Goal: Task Accomplishment & Management: Complete application form

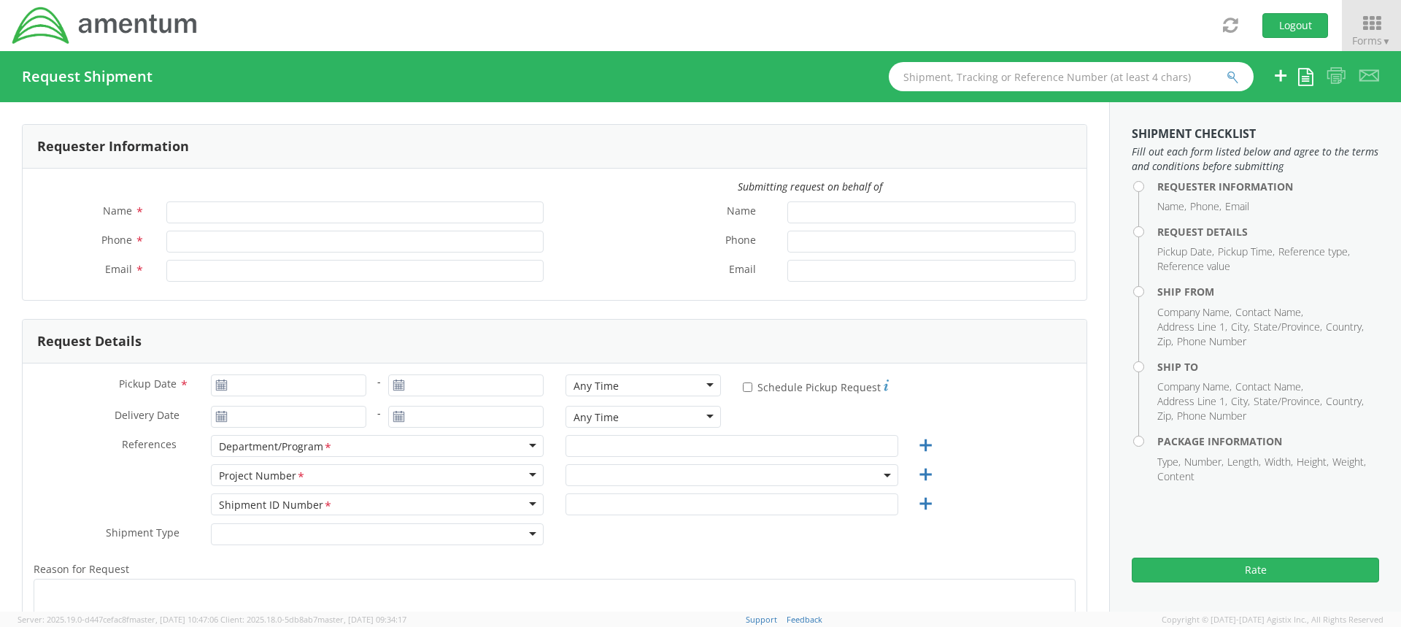
type input "Sarah Malaby"
type input "806182242"
type input "sarah.malaby@amentum.com"
select select "OVHD.100552.00000"
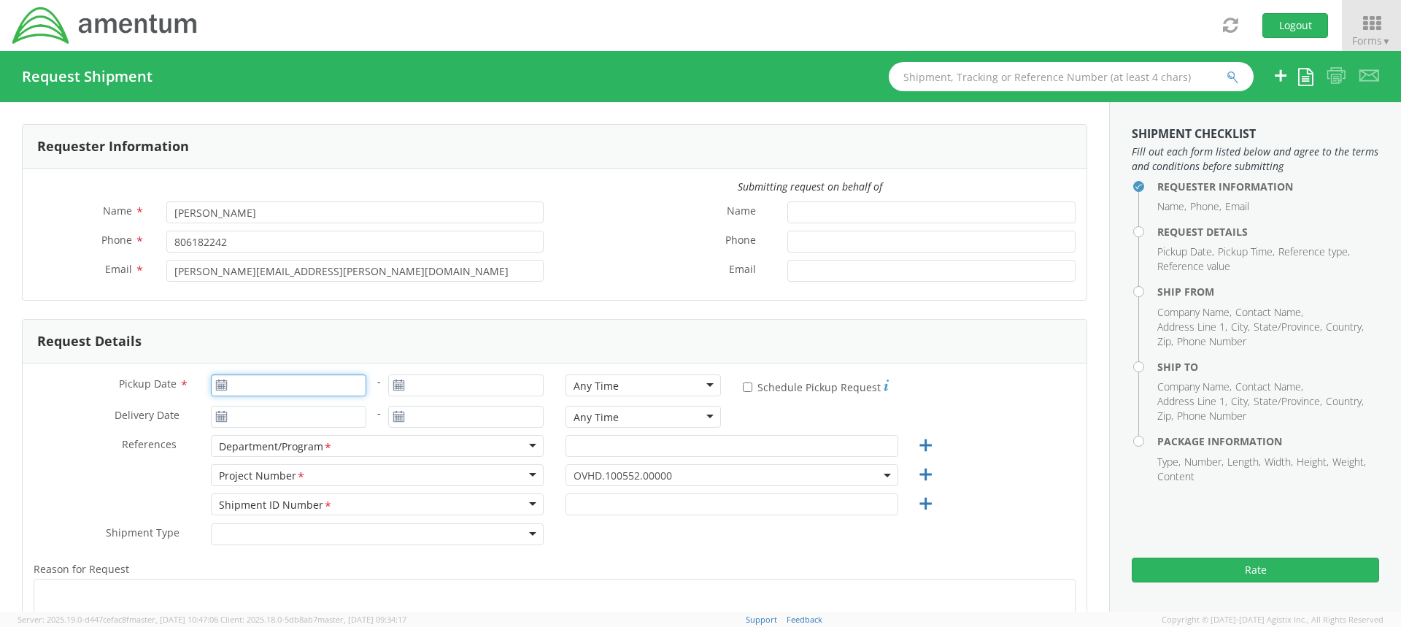
type input "09/18/2025"
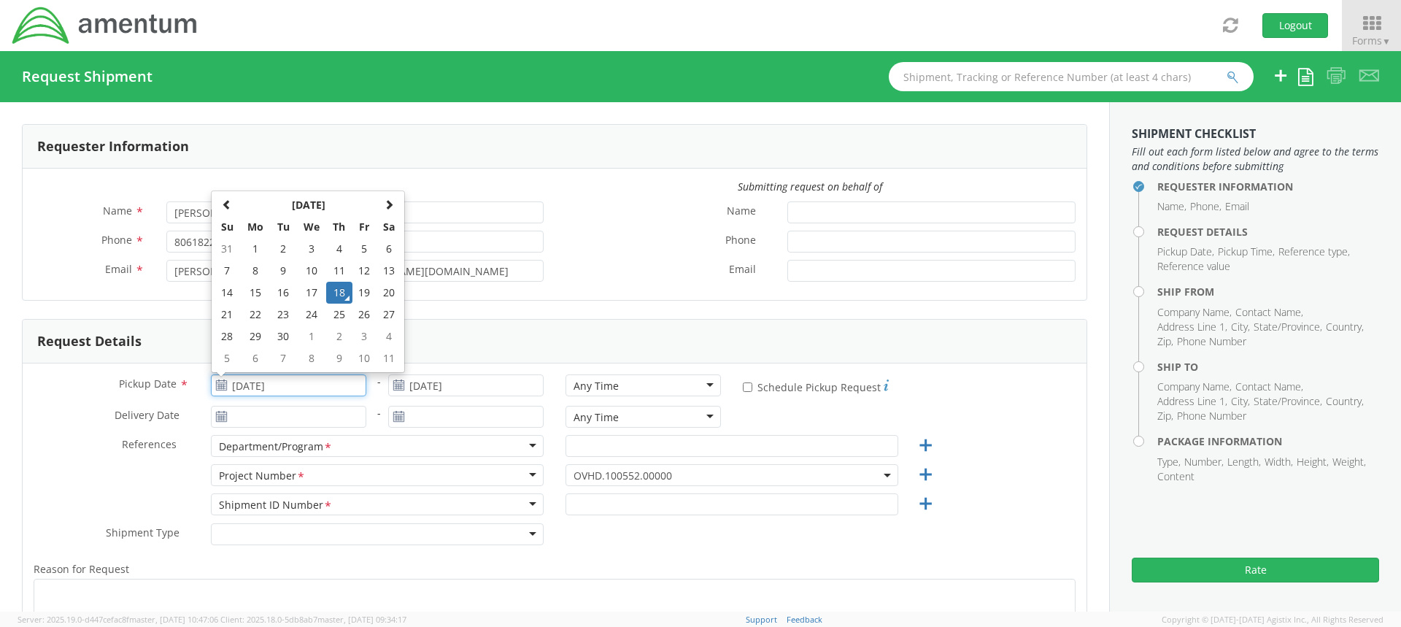
click at [292, 381] on input "09/18/2025" at bounding box center [288, 385] width 155 height 22
click at [367, 295] on td "19" at bounding box center [364, 293] width 25 height 22
type input "09/19/2025"
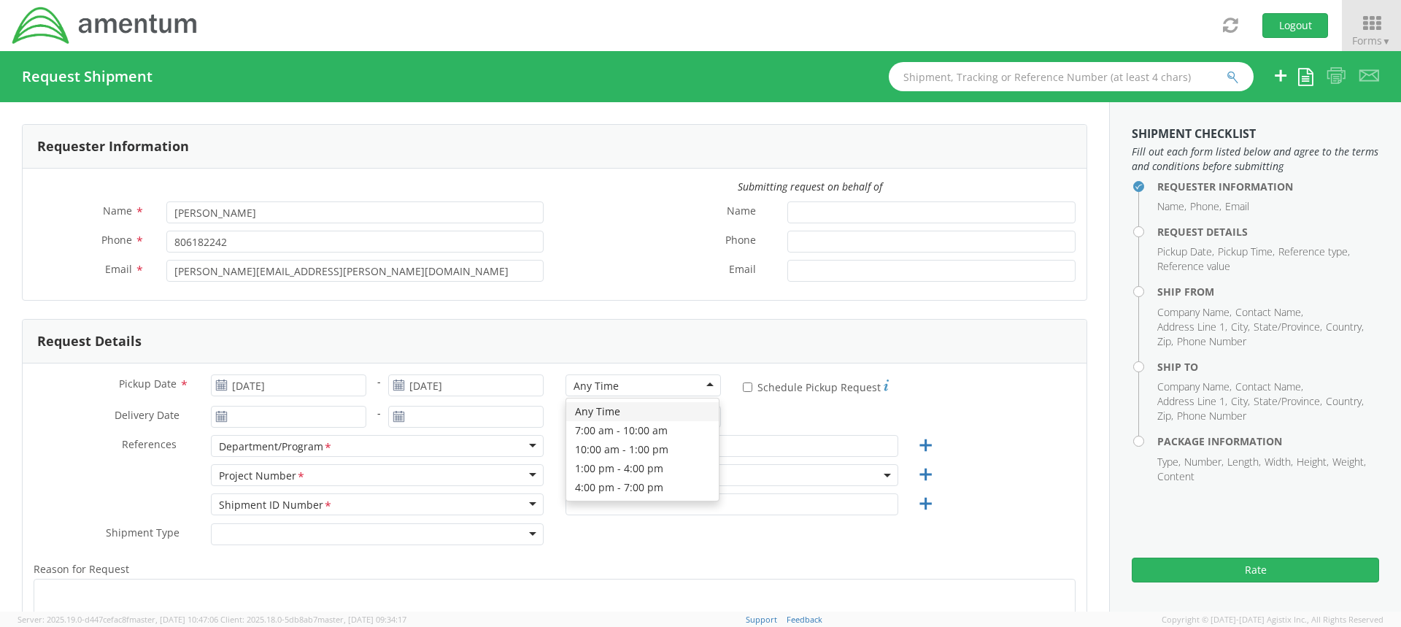
click at [700, 386] on div "Any Time" at bounding box center [642, 385] width 155 height 22
click at [743, 386] on input "* Schedule Pickup Request" at bounding box center [747, 386] width 9 height 9
checkbox input "true"
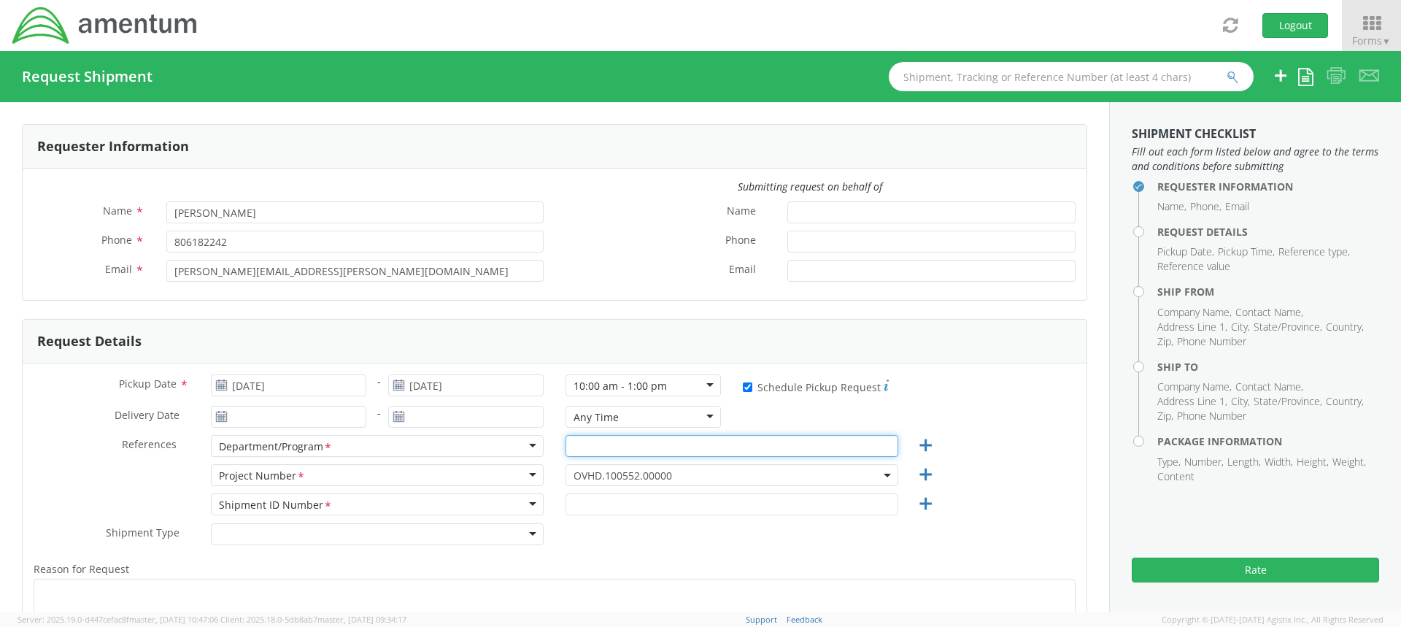
click at [579, 444] on input "text" at bounding box center [731, 446] width 333 height 22
paste input "OVHD.100548.UNALL"
type input "OVHD.100548.UNALL"
click at [681, 476] on span "OVHD.100552.00000" at bounding box center [731, 475] width 317 height 14
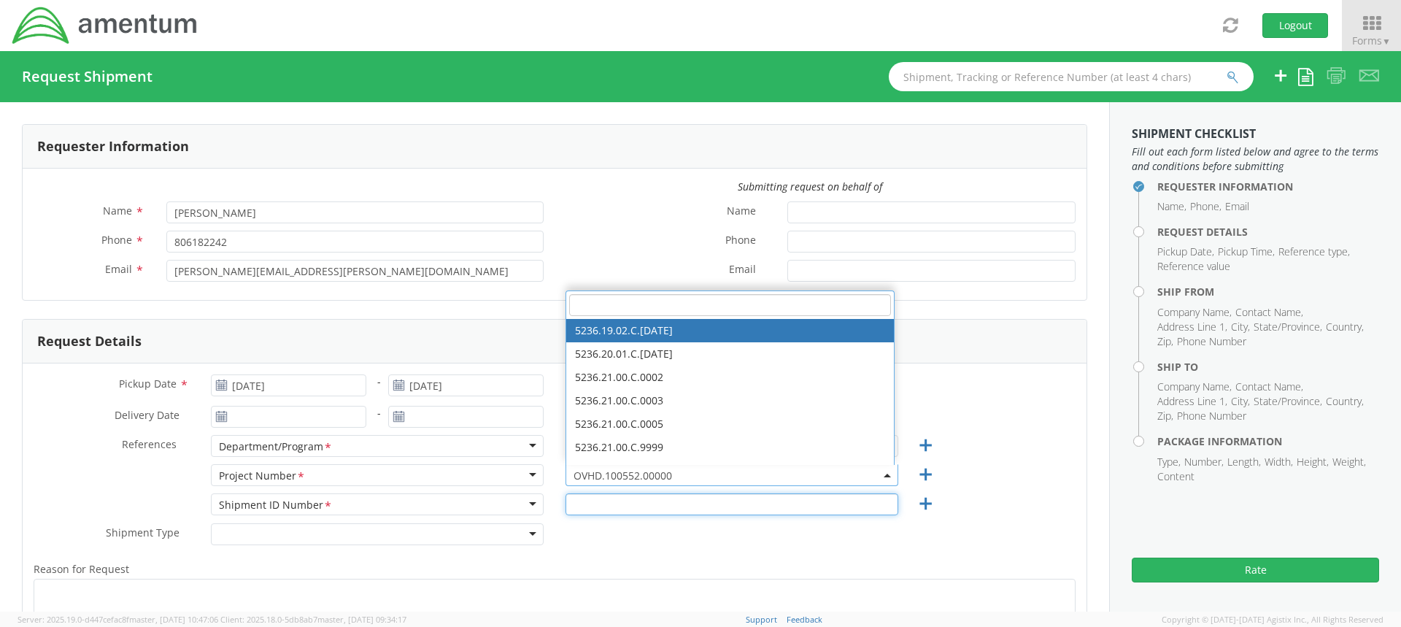
click at [654, 495] on input "text" at bounding box center [731, 504] width 333 height 22
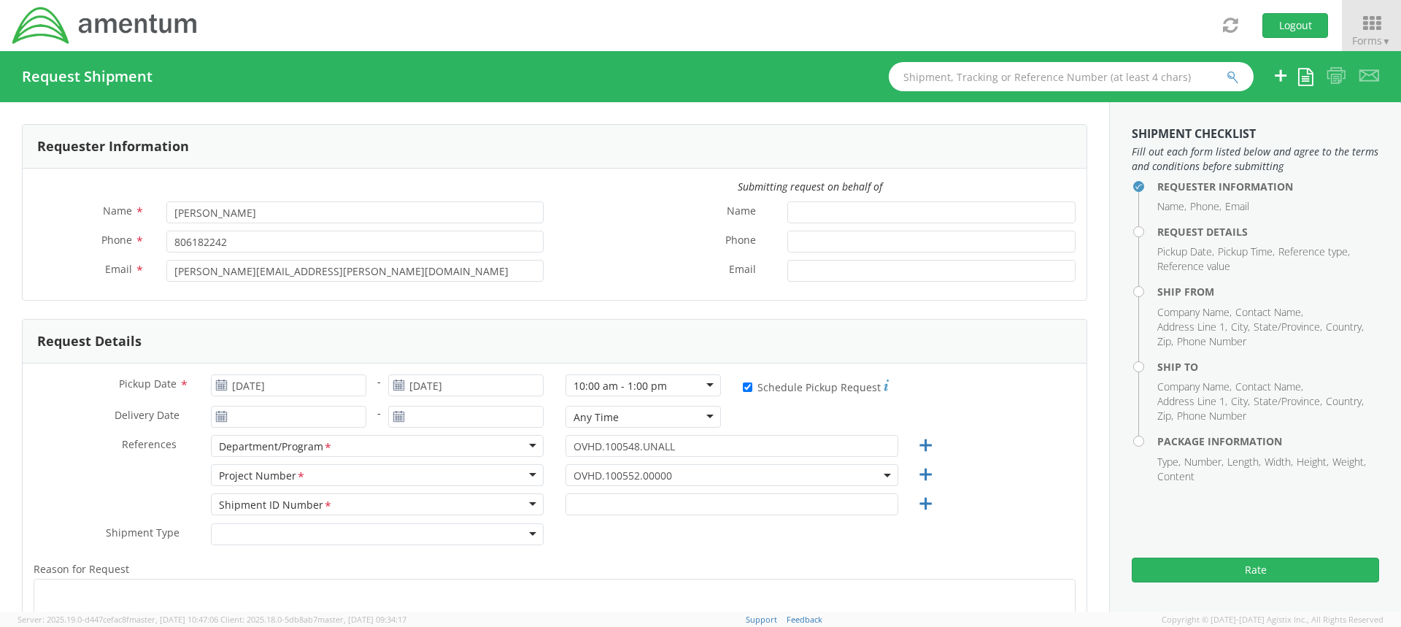
click at [671, 471] on span "OVHD.100552.00000" at bounding box center [731, 475] width 317 height 14
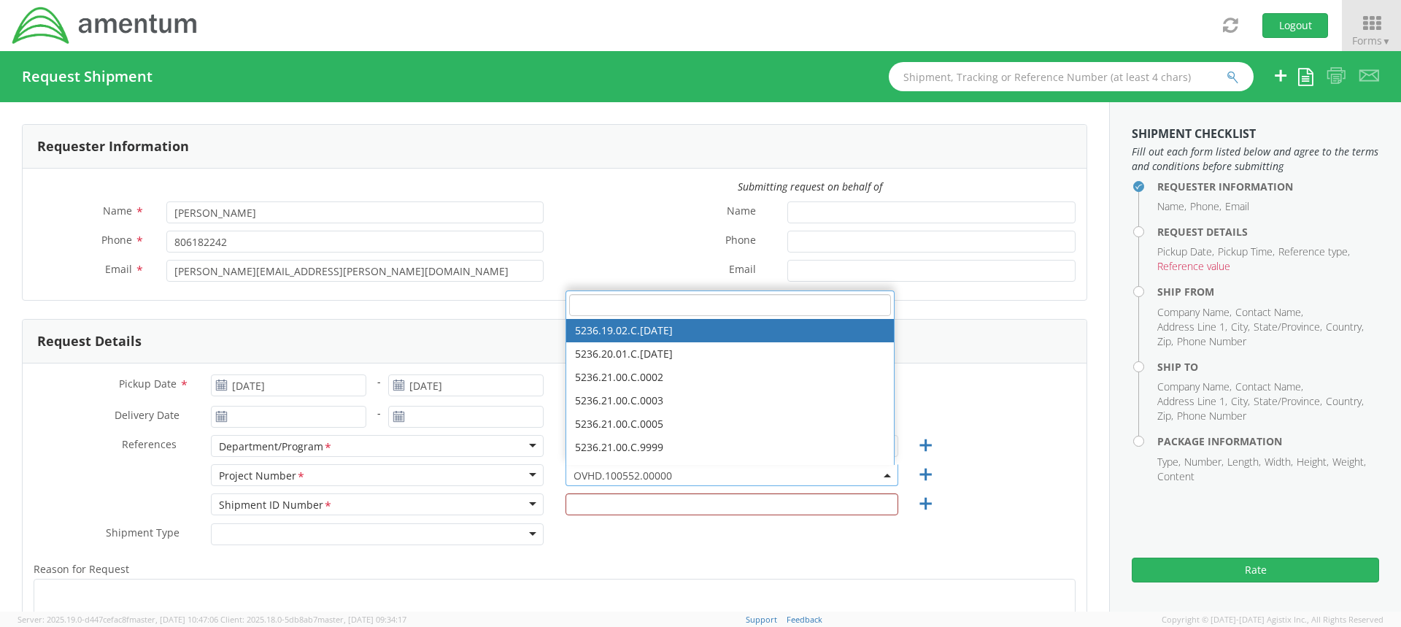
click at [611, 303] on input "search" at bounding box center [730, 305] width 322 height 22
paste input "OVHD.100548.UNALL"
type input "OVHD.100548.UNALL"
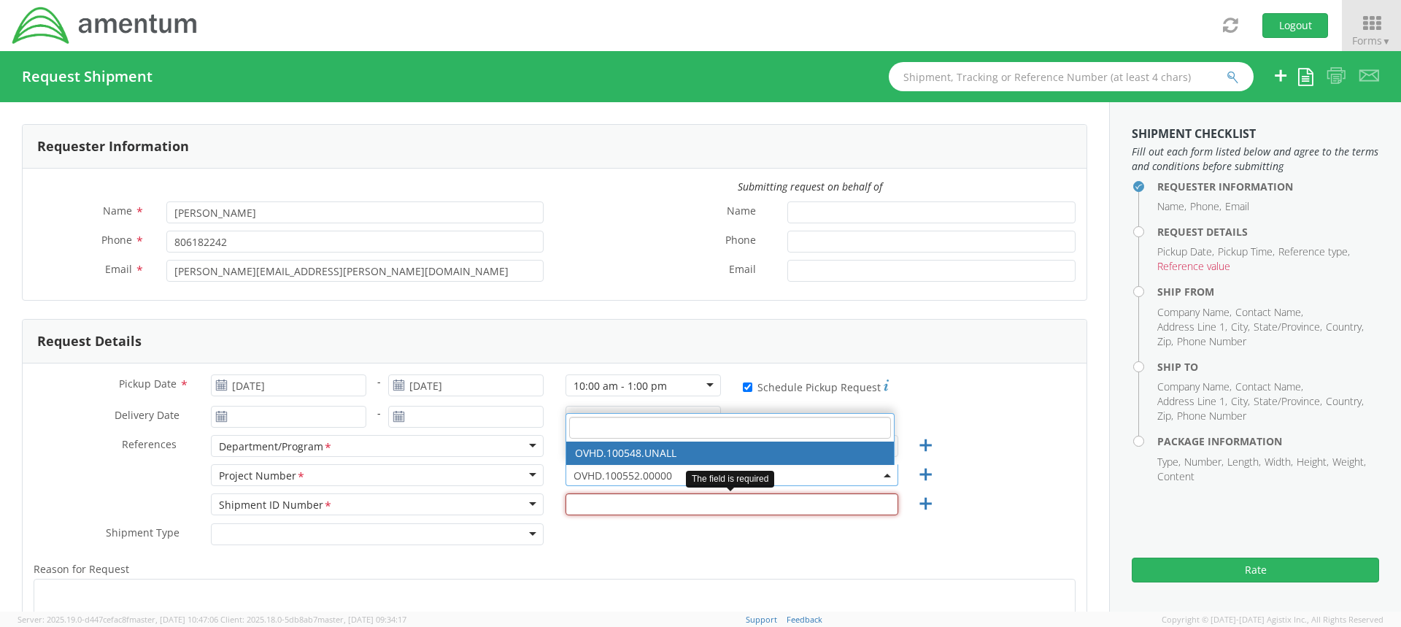
click at [624, 506] on input "text" at bounding box center [731, 504] width 333 height 22
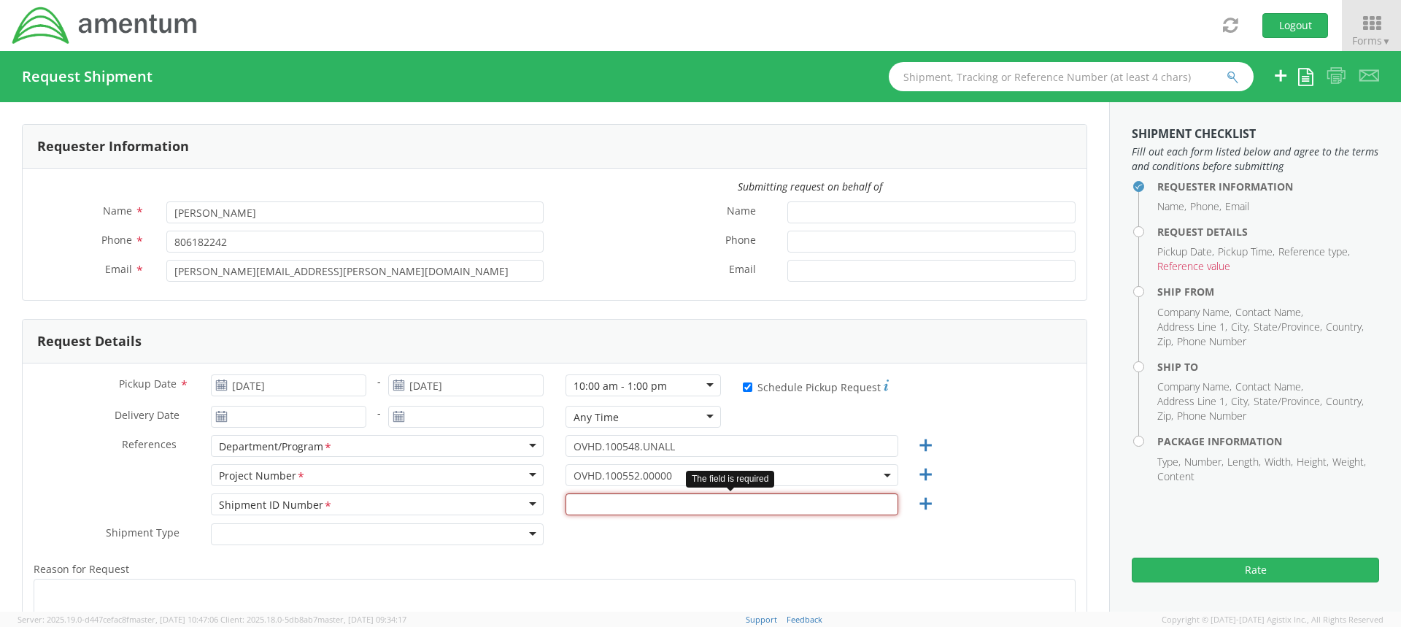
paste input "OVHD.100548.UNALL"
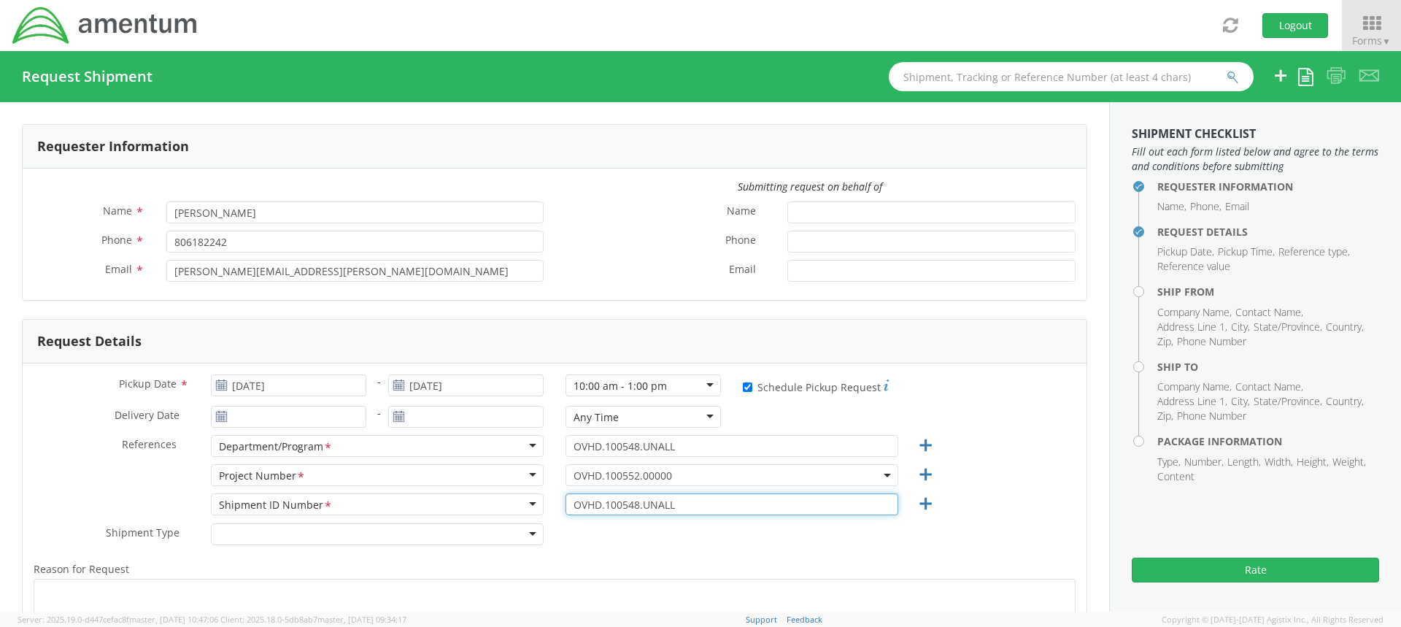
type input "OVHD.100548.UNALL"
click at [678, 475] on span "OVHD.100552.00000" at bounding box center [731, 475] width 317 height 14
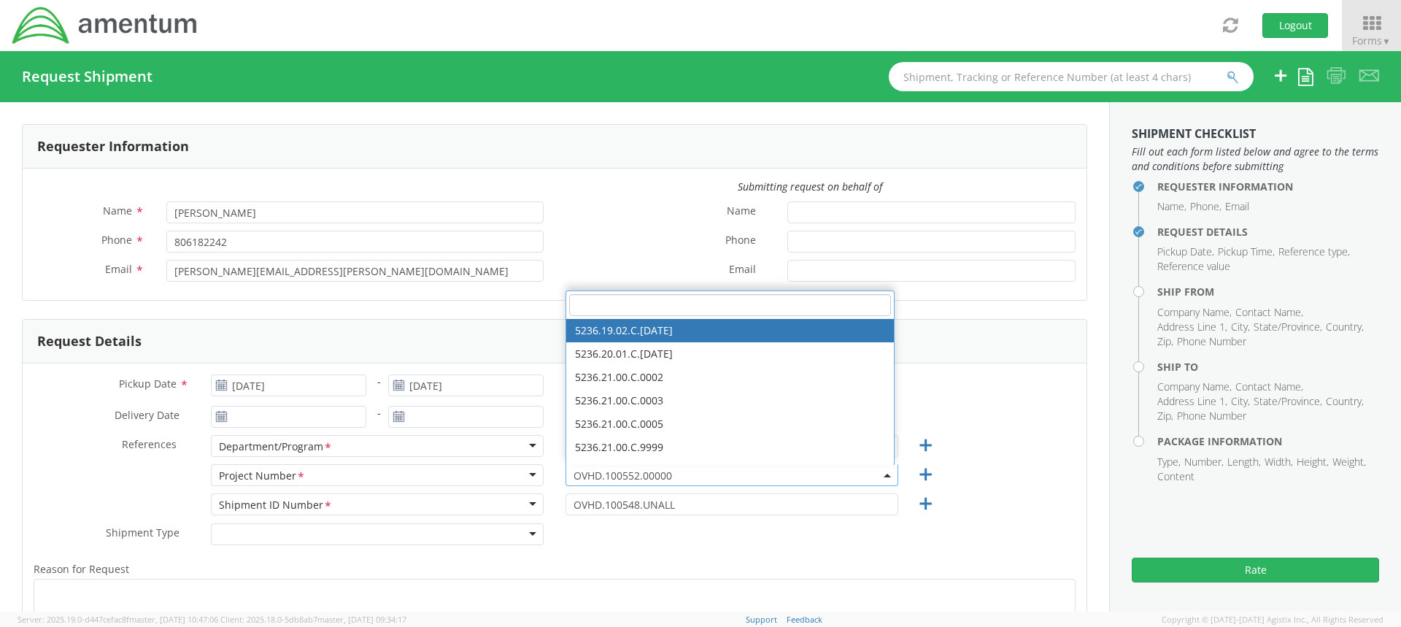
click at [649, 306] on input "search" at bounding box center [730, 305] width 322 height 22
paste input "OVHD.100548.UNALL"
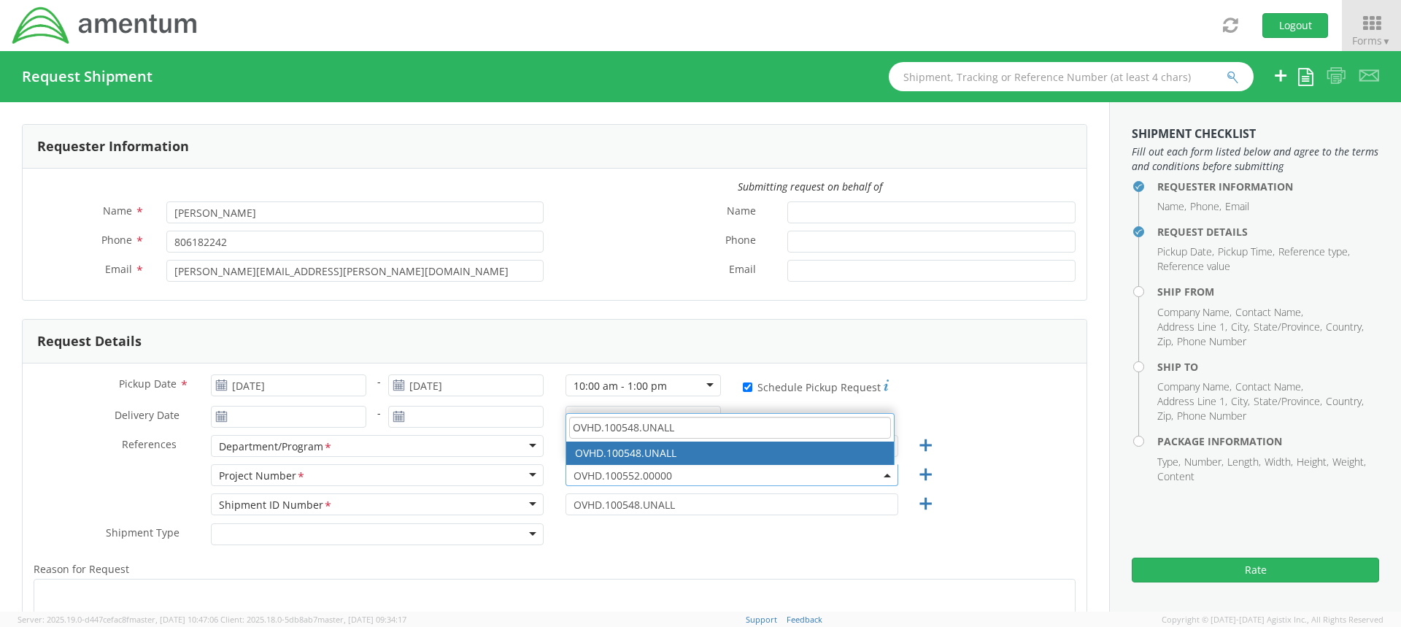
type input "OVHD.100548.UNALL"
click at [628, 474] on span "OVHD.100552.00000" at bounding box center [731, 475] width 317 height 14
click at [692, 476] on span "OVHD.100552.00000" at bounding box center [731, 475] width 317 height 14
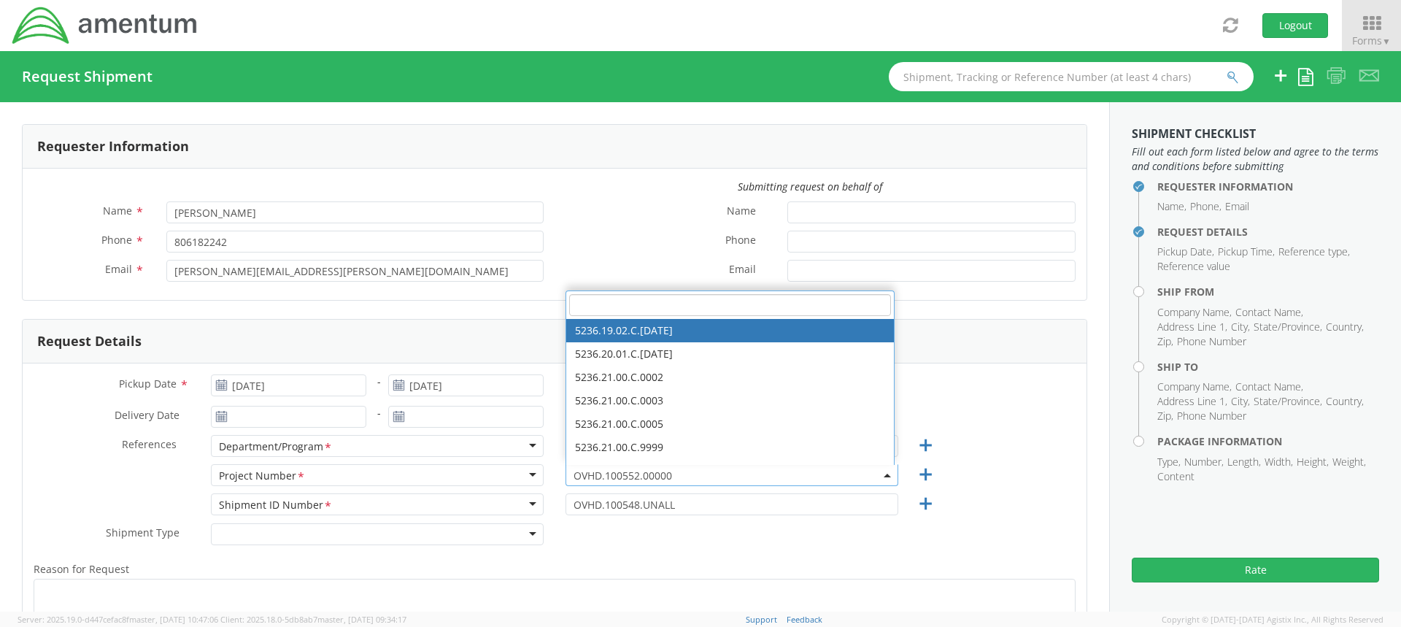
click at [625, 303] on input "search" at bounding box center [730, 305] width 322 height 22
paste input "OVHD.100548.UNALL"
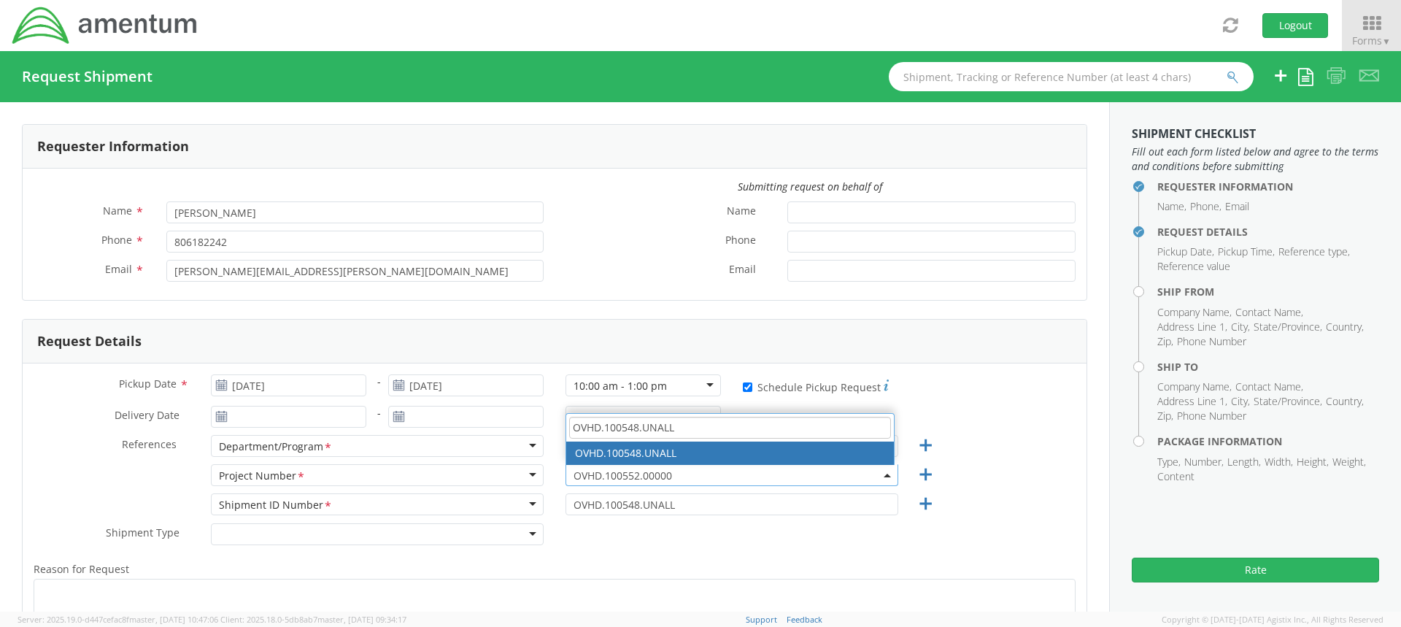
type input "OVHD.100548.UNALL"
select select "OVHD.100548.UNALL"
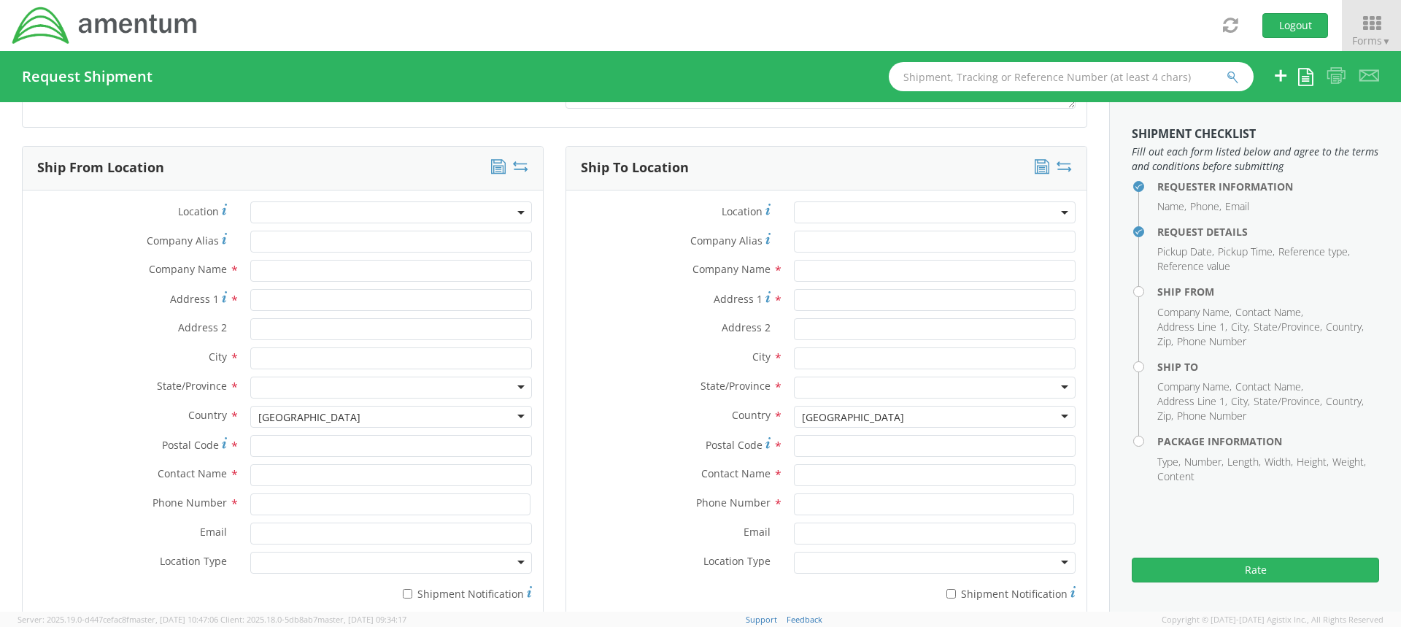
scroll to position [657, 0]
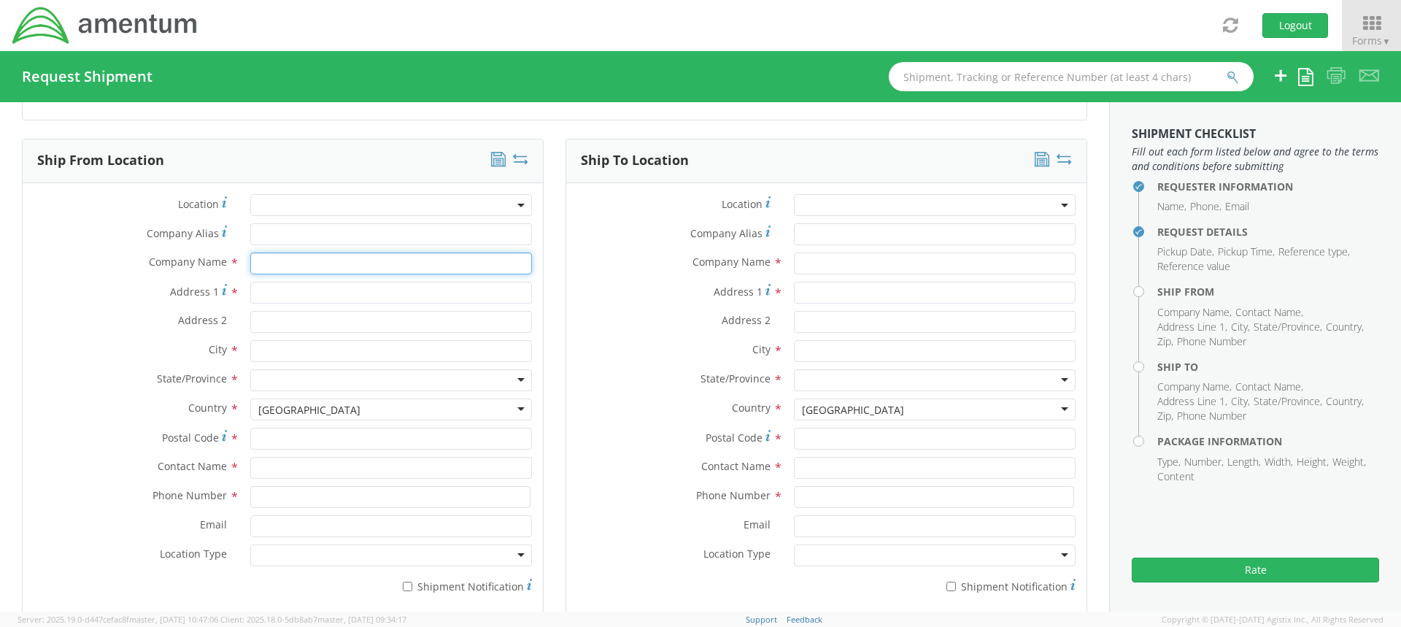
click at [310, 263] on input "text" at bounding box center [391, 263] width 282 height 22
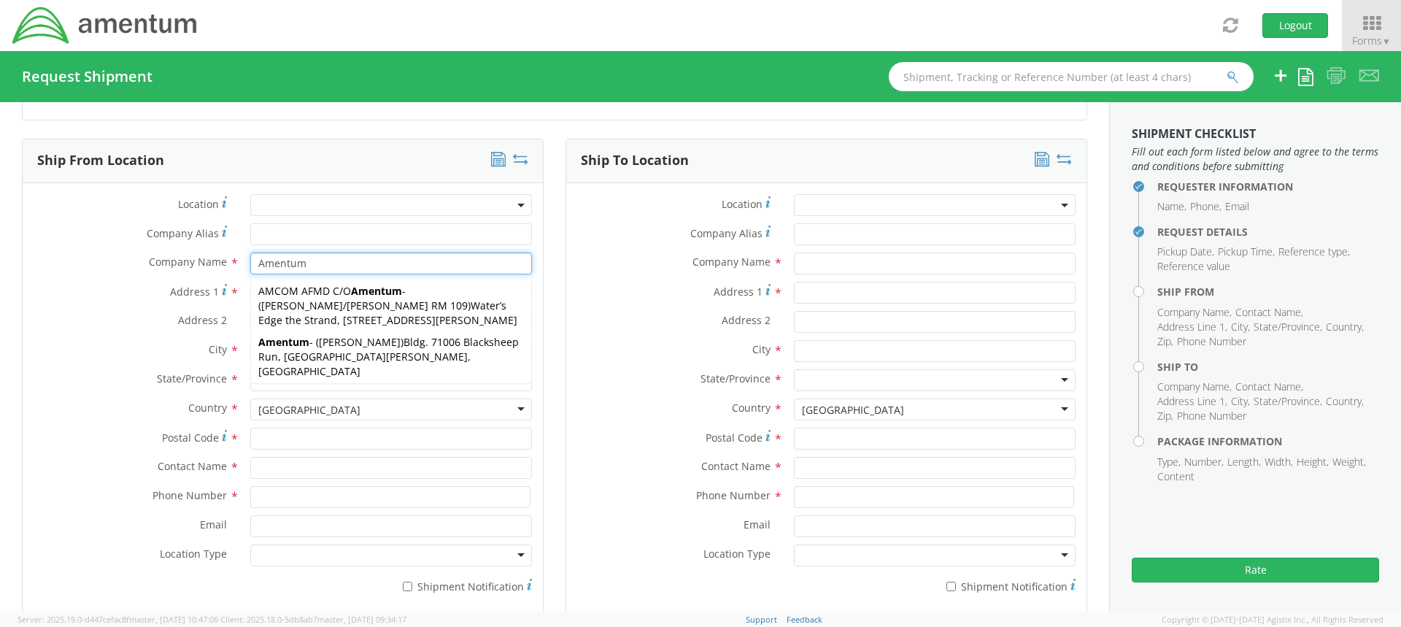
type input "Amentum"
click at [116, 289] on label "Address 1 *" at bounding box center [131, 292] width 217 height 20
click at [250, 289] on input "Address 1 *" at bounding box center [391, 293] width 282 height 22
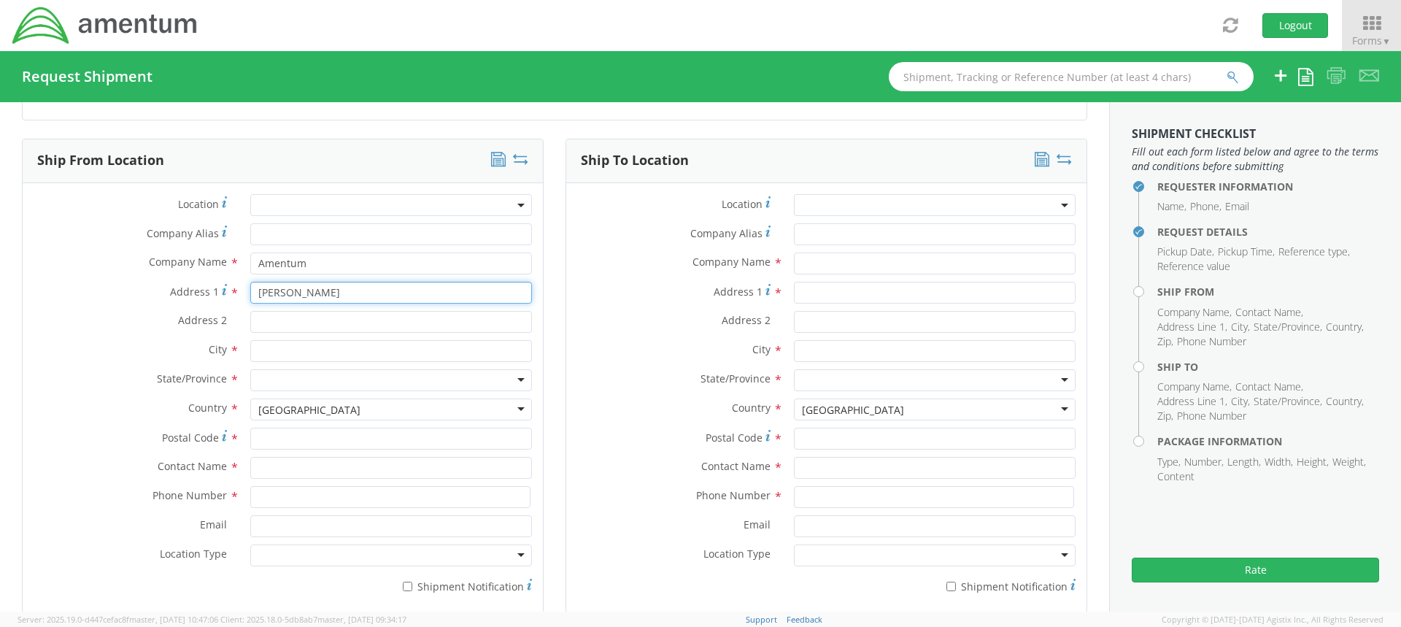
type input "Elisa"
drag, startPoint x: 333, startPoint y: 298, endPoint x: 181, endPoint y: 295, distance: 152.5
click at [181, 295] on div "Address 1 * Elisa" at bounding box center [283, 293] width 520 height 22
click at [273, 471] on input "text" at bounding box center [391, 468] width 282 height 22
paste input "Elisa.Meidenbauer@us.amentum.com"
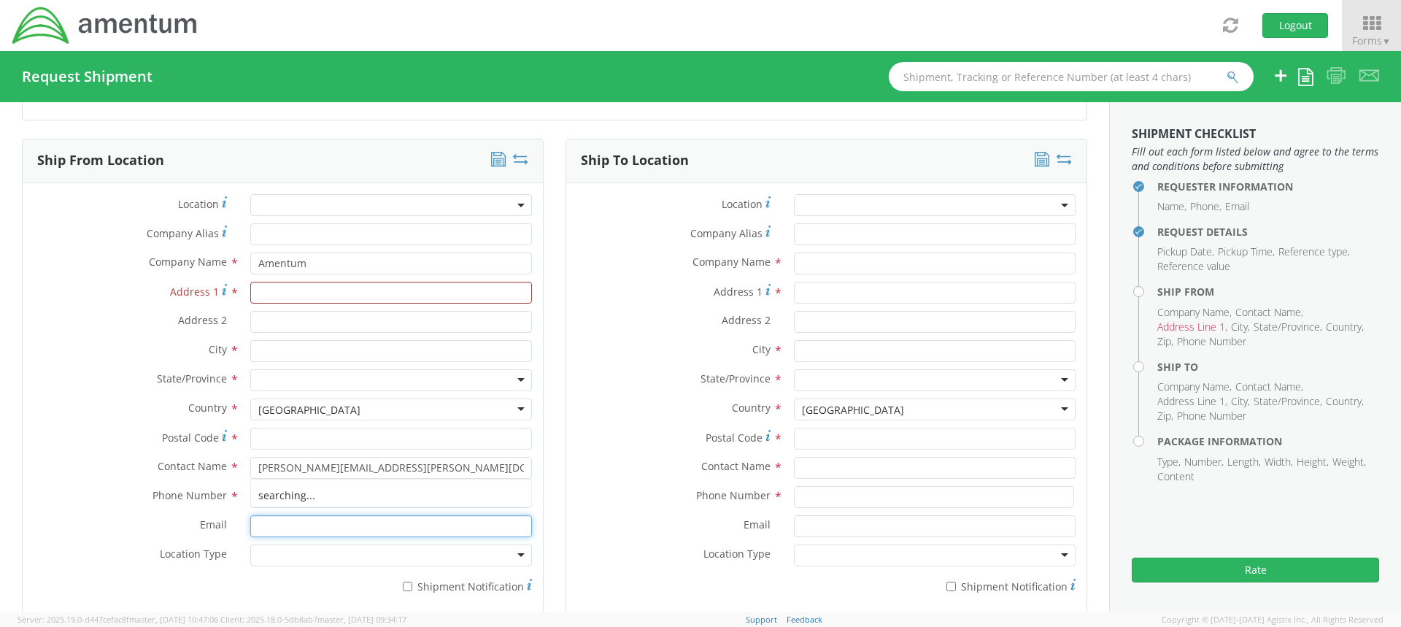
click at [274, 528] on input "Email *" at bounding box center [391, 526] width 282 height 22
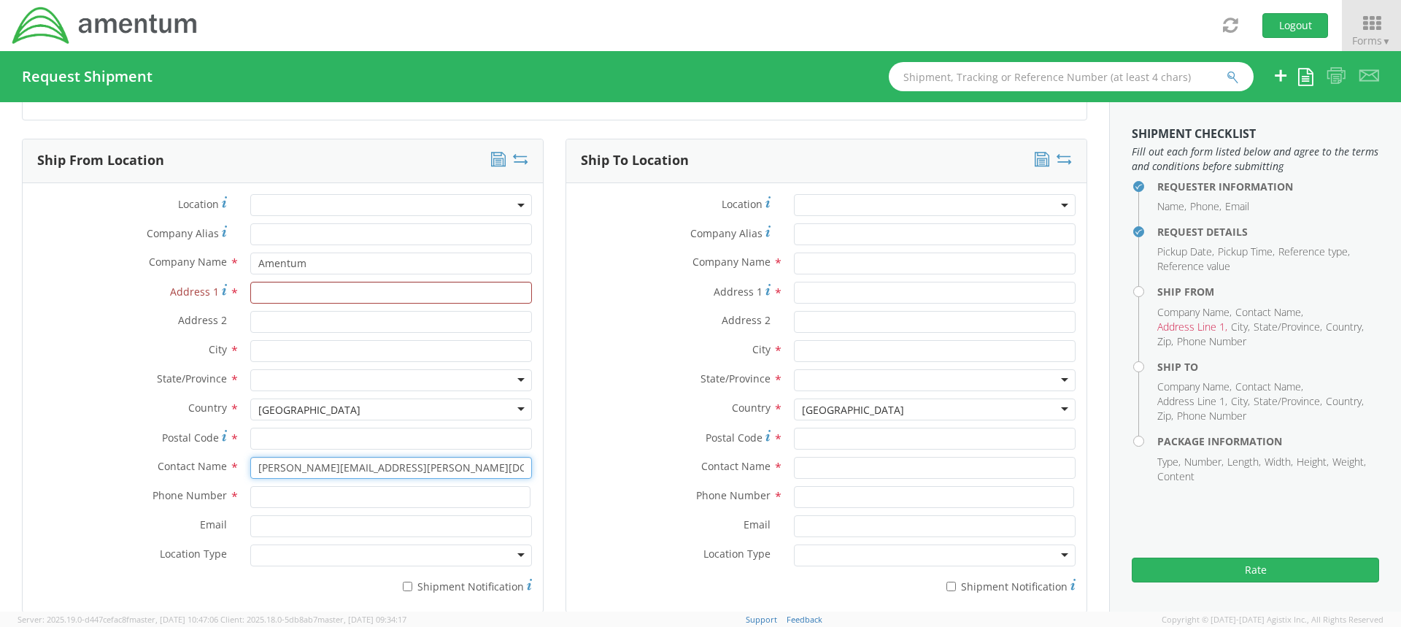
drag, startPoint x: 474, startPoint y: 467, endPoint x: 344, endPoint y: 477, distance: 129.5
click at [344, 477] on input "Elisa.Meidenbauer@us.amentum.com" at bounding box center [391, 468] width 282 height 22
click at [284, 468] on input "Elisa.Meidenbauer" at bounding box center [391, 468] width 282 height 22
type input "Elisa Meidenbauer"
click at [338, 498] on input at bounding box center [390, 497] width 280 height 22
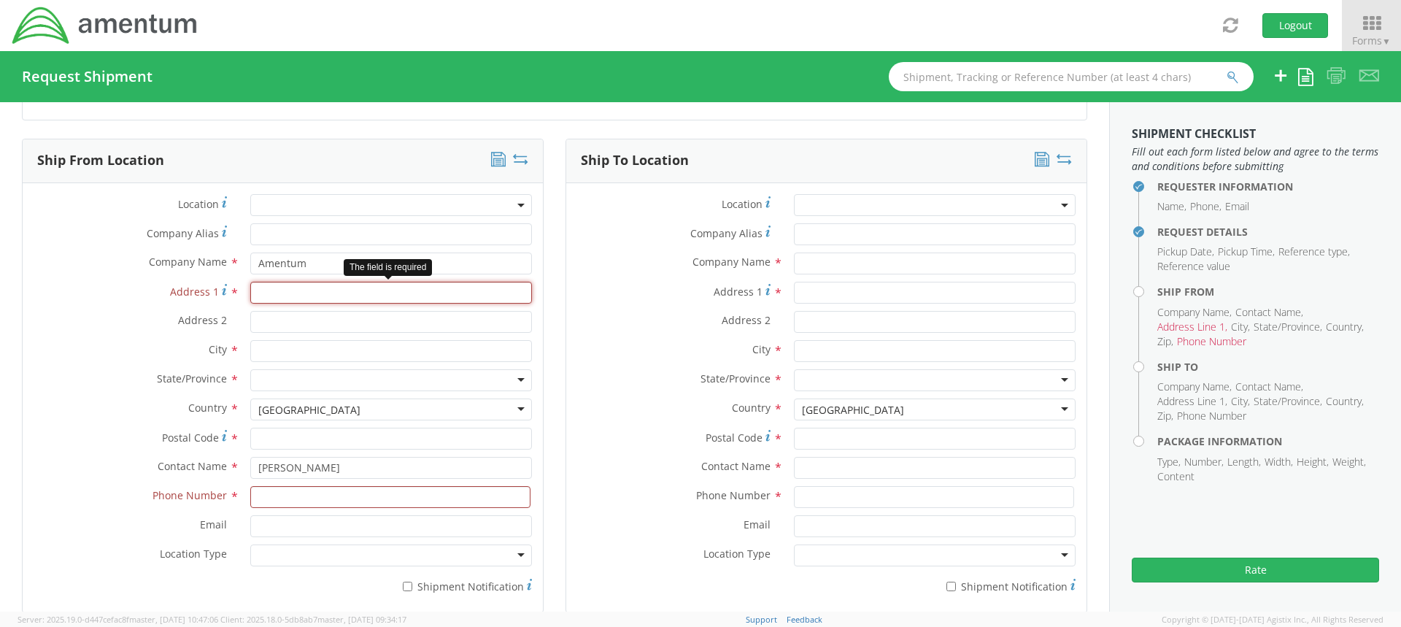
click at [276, 295] on input "Address 1 *" at bounding box center [391, 293] width 282 height 22
paste input "2551 Dulles View Drive, Suite 700"
drag, startPoint x: 421, startPoint y: 298, endPoint x: 363, endPoint y: 299, distance: 57.6
click at [363, 299] on input "2551 Dulles View Drive, Suite 700" at bounding box center [391, 293] width 282 height 22
type input "2551 Dulles View Drive"
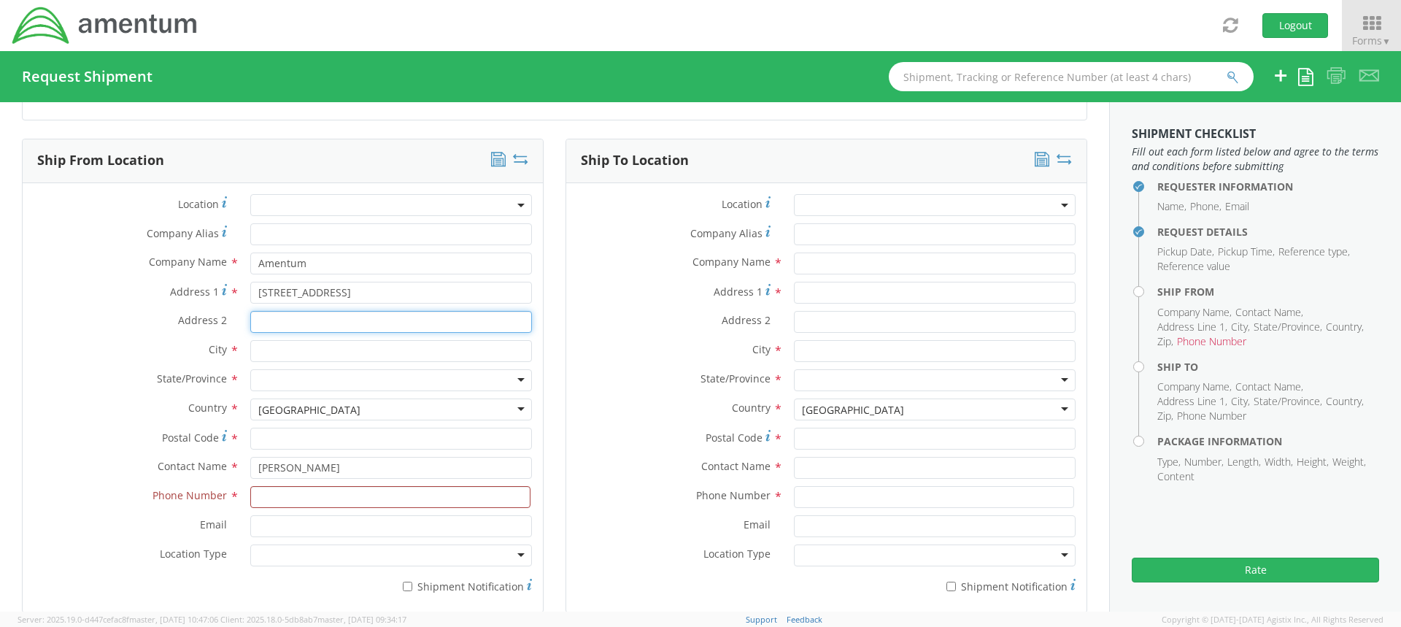
click at [333, 319] on input "Address 2 *" at bounding box center [391, 322] width 282 height 22
paste input ", Suite 700"
click at [263, 328] on input ", Suite 700" at bounding box center [391, 322] width 282 height 22
type input "Suite 700"
click at [271, 348] on input "text" at bounding box center [391, 351] width 282 height 22
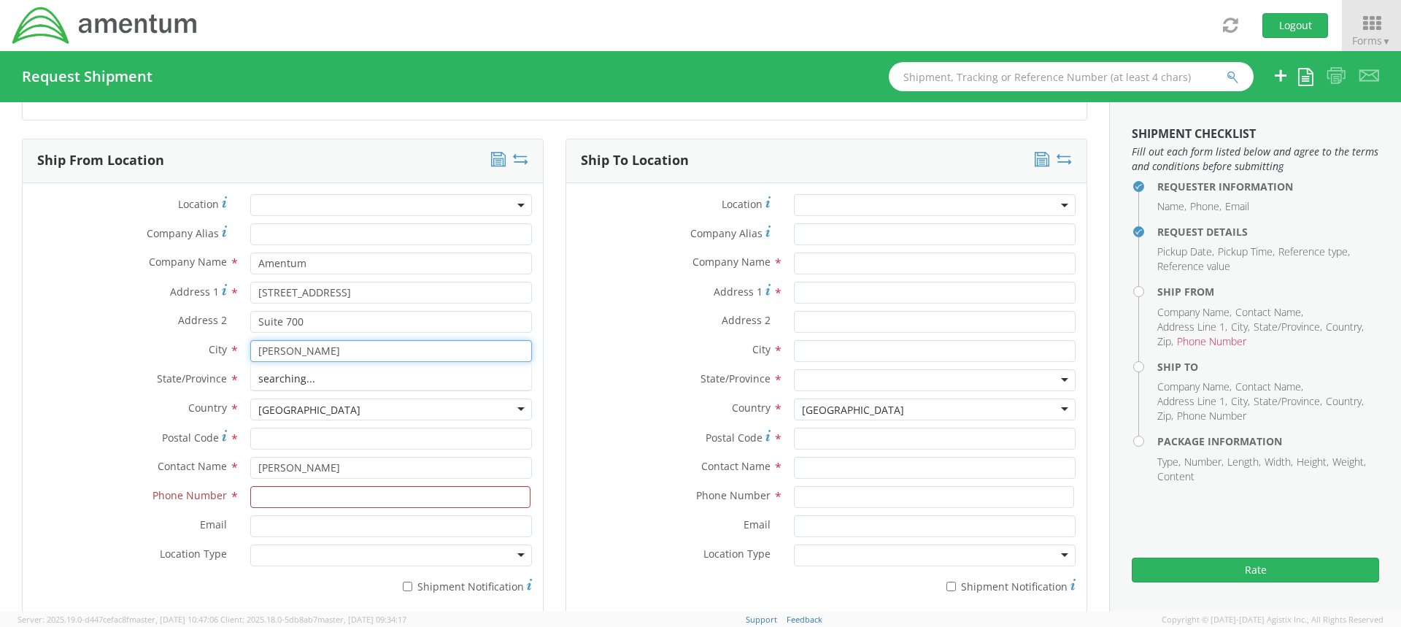
type input "Herndon"
click at [278, 383] on div at bounding box center [391, 380] width 282 height 22
type input "virg"
click at [275, 439] on input "Postal Code *" at bounding box center [391, 439] width 282 height 22
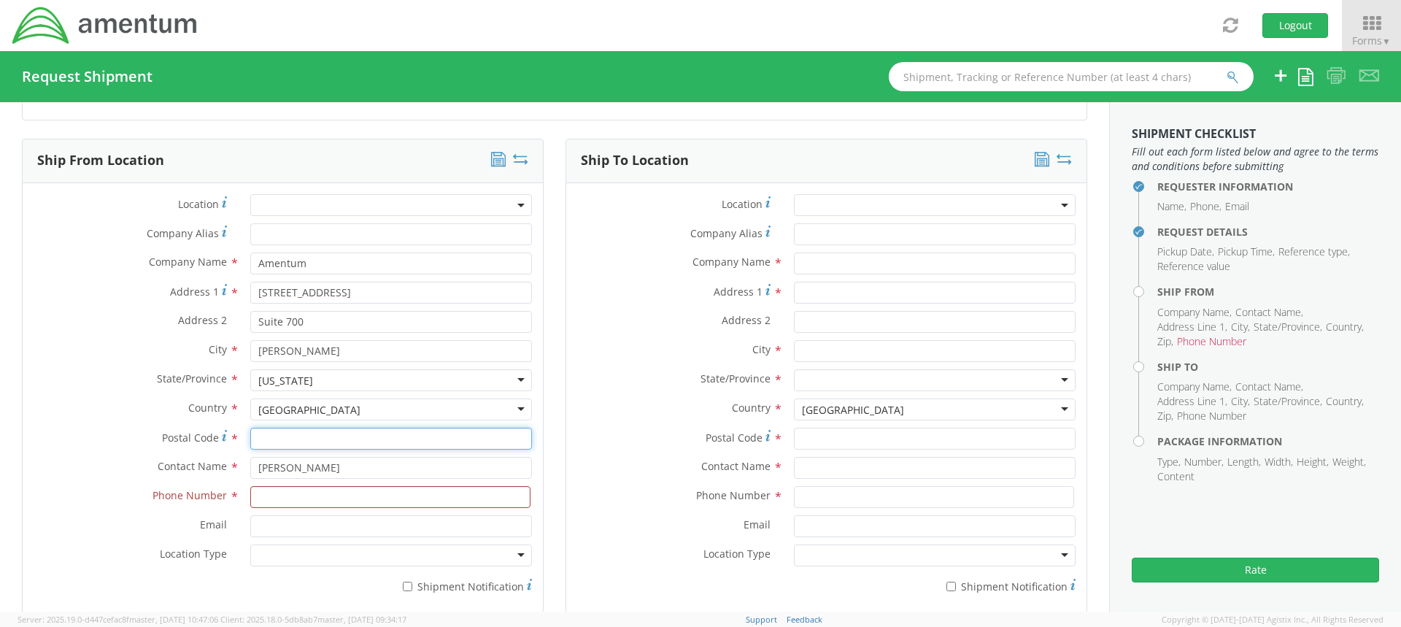
paste input "20171"
type input "20171"
click at [290, 498] on input at bounding box center [390, 497] width 280 height 22
paste input "703-817-4800"
click at [301, 499] on input "703-817-4800" at bounding box center [390, 497] width 280 height 22
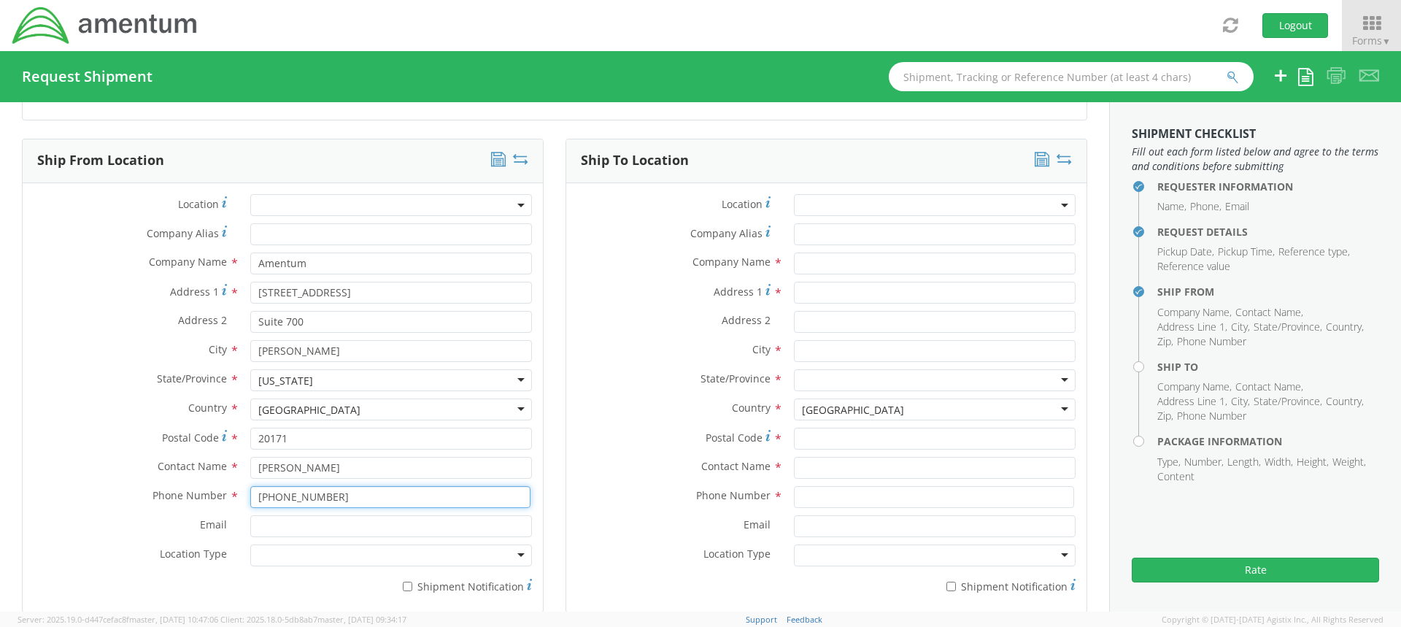
click at [301, 497] on input "703-817-4800" at bounding box center [390, 497] width 280 height 22
click at [297, 498] on input "703-817-4800" at bounding box center [390, 497] width 280 height 22
click at [277, 500] on input "703-8174800" at bounding box center [390, 497] width 280 height 22
type input "7038174800"
click at [309, 564] on div at bounding box center [391, 555] width 282 height 22
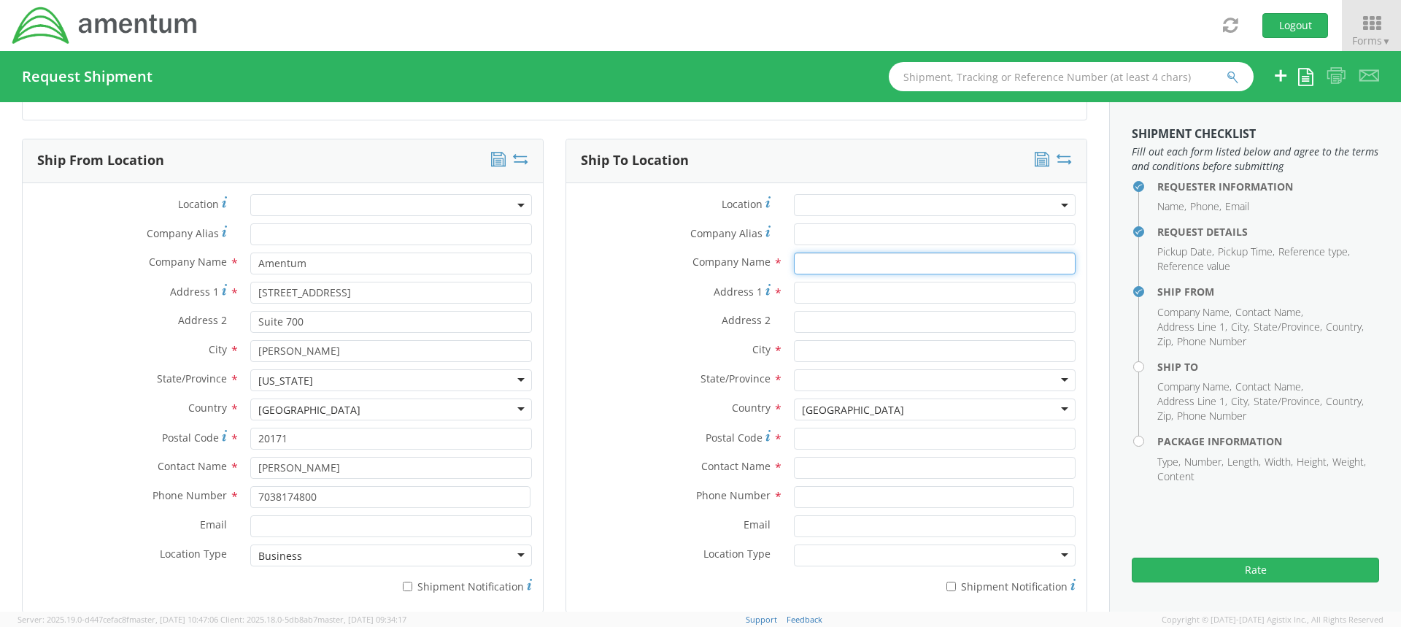
click at [803, 266] on input "text" at bounding box center [935, 263] width 282 height 22
type input "Crystal Gateway Marriott Hotel"
click at [612, 306] on div "Address 1 *" at bounding box center [826, 296] width 520 height 29
click at [837, 293] on input "Address 1 *" at bounding box center [935, 293] width 282 height 22
type input "1700 Richmond Hwy"
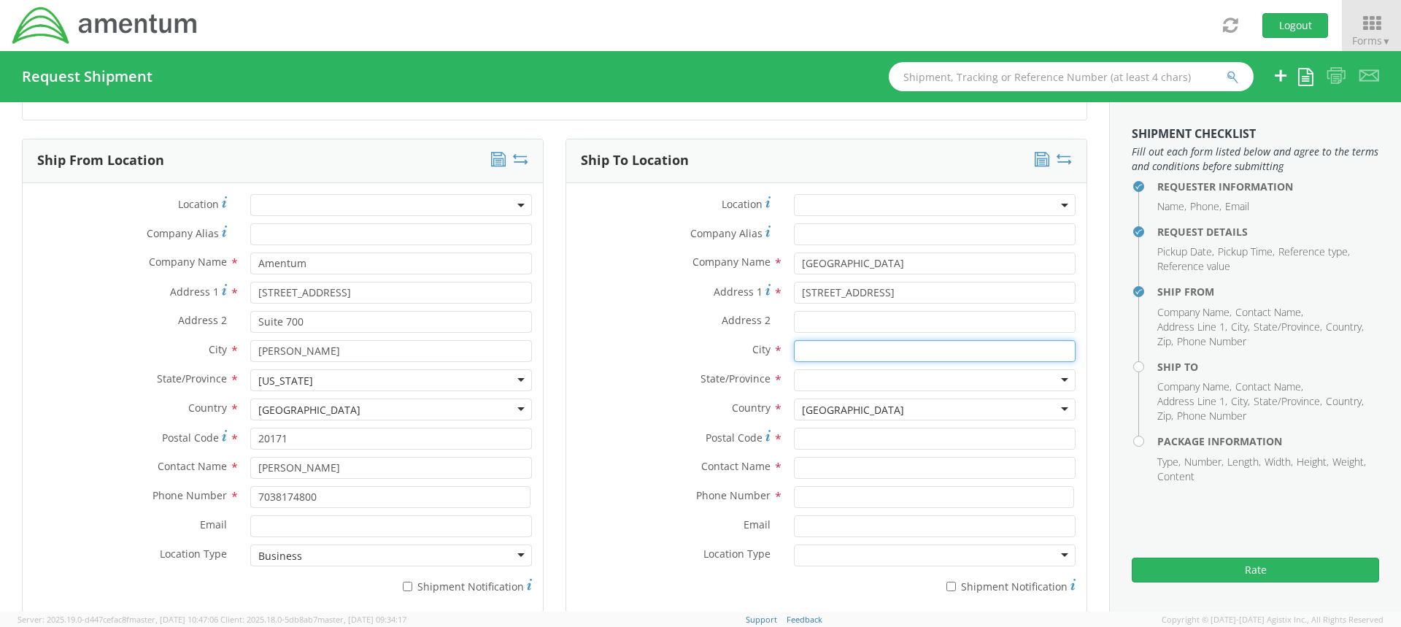
click at [821, 347] on input "text" at bounding box center [935, 351] width 282 height 22
type input "Arlington"
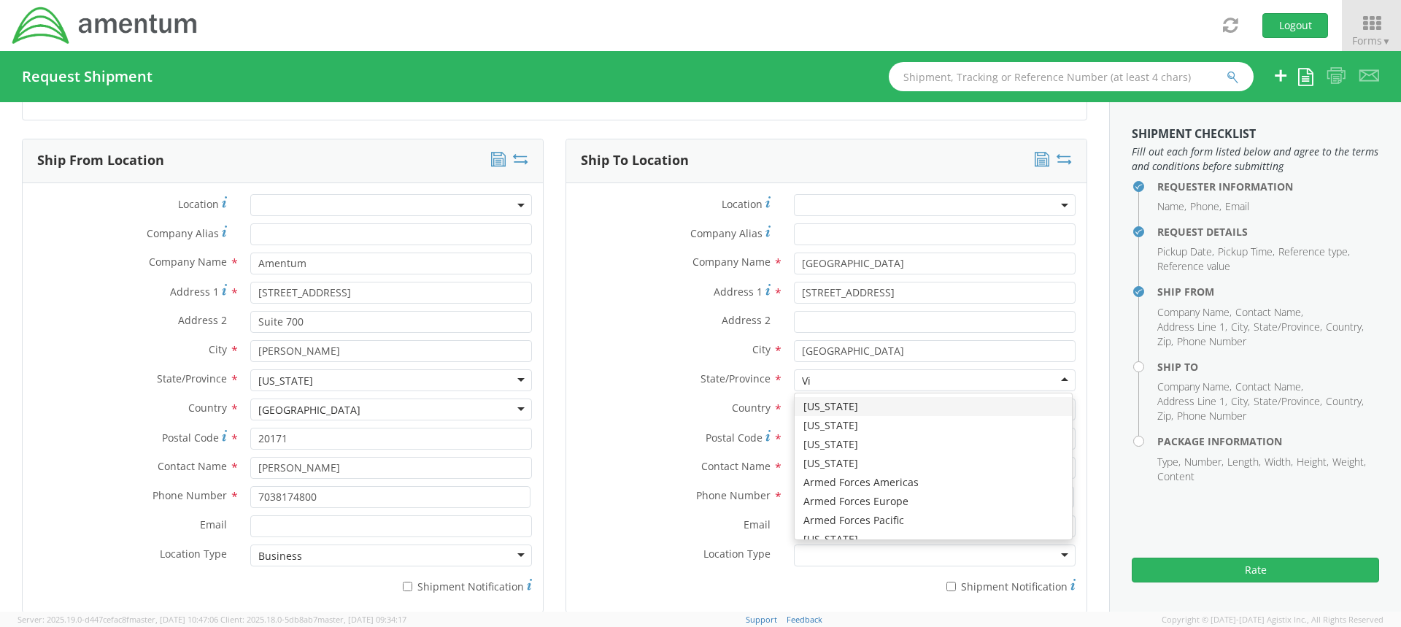
type input "Vir"
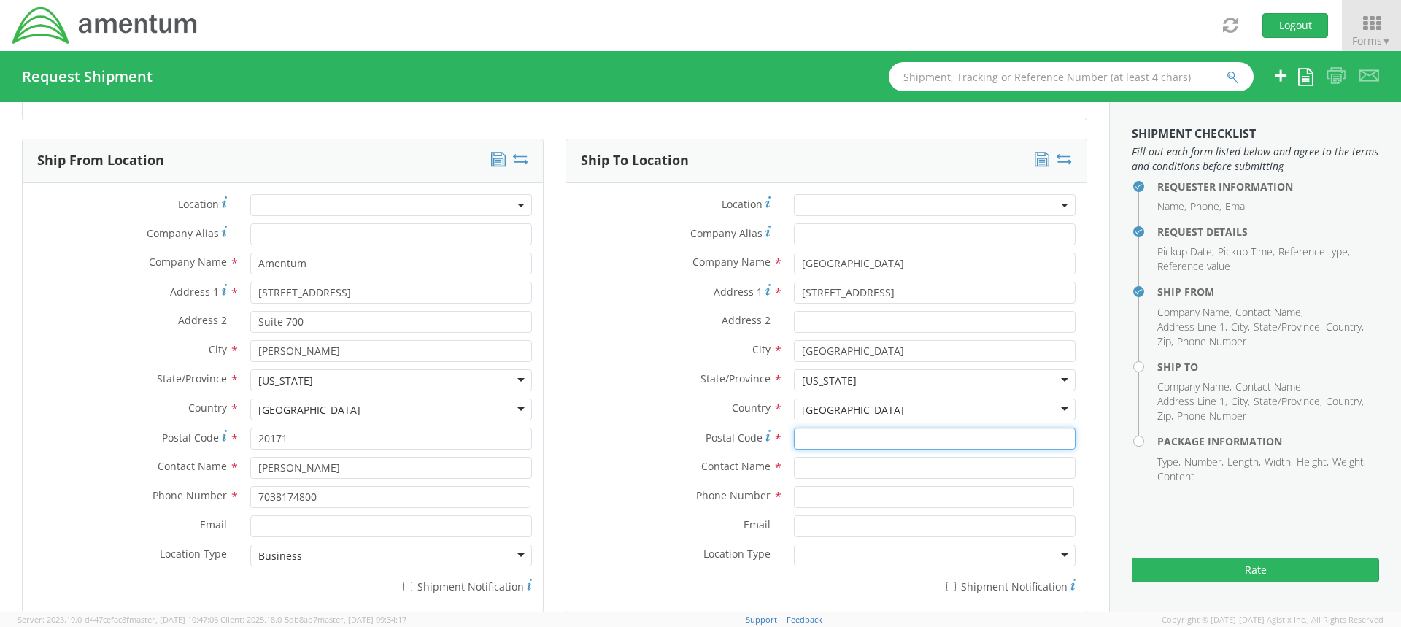
click at [818, 447] on input "Postal Code *" at bounding box center [935, 439] width 282 height 22
type input "22202"
click at [816, 463] on input "text" at bounding box center [935, 468] width 282 height 22
type input "DeeDee & Autumn Bogus"
click at [794, 469] on input "DeeDee & Autumn Bogus" at bounding box center [935, 468] width 282 height 22
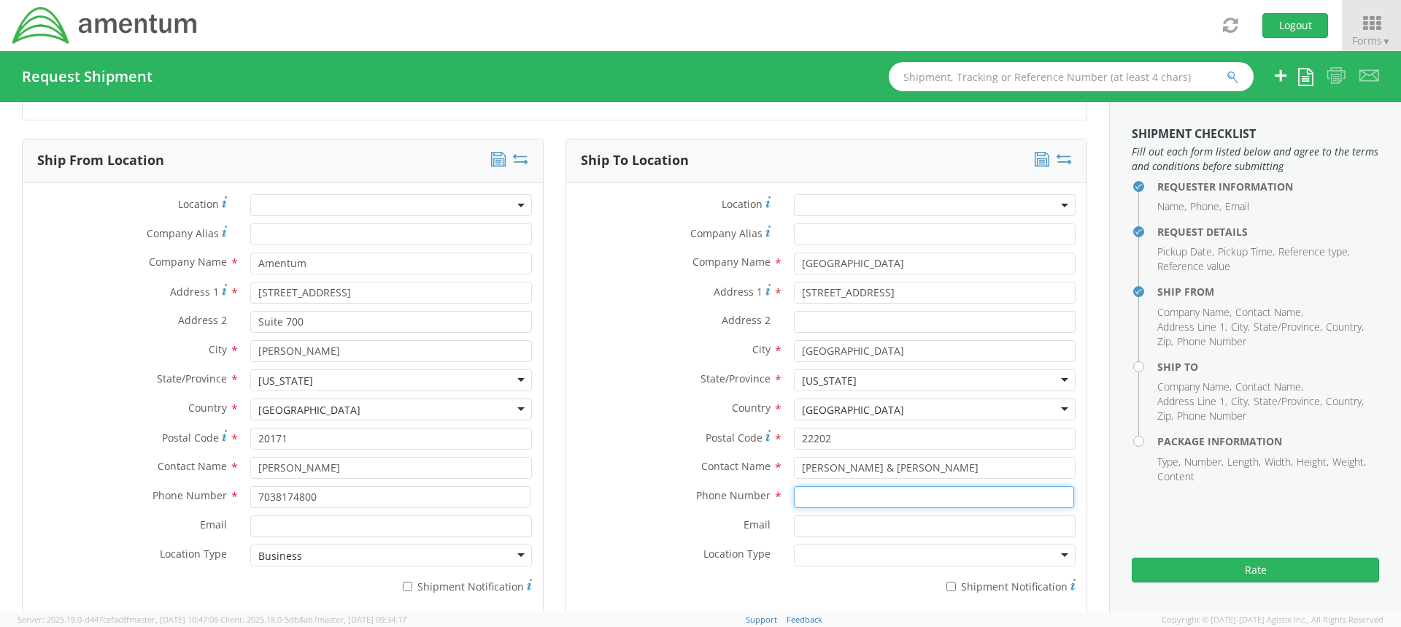
click at [848, 498] on input at bounding box center [934, 497] width 280 height 22
paste input "tel:+1%20703-920-3230%20"
type input "tel:+1%20703-920-3230%20"
drag, startPoint x: 931, startPoint y: 499, endPoint x: 671, endPoint y: 501, distance: 259.7
click at [671, 501] on div "Phone Number * tel:+1%20703-920-3230%20" at bounding box center [826, 497] width 520 height 22
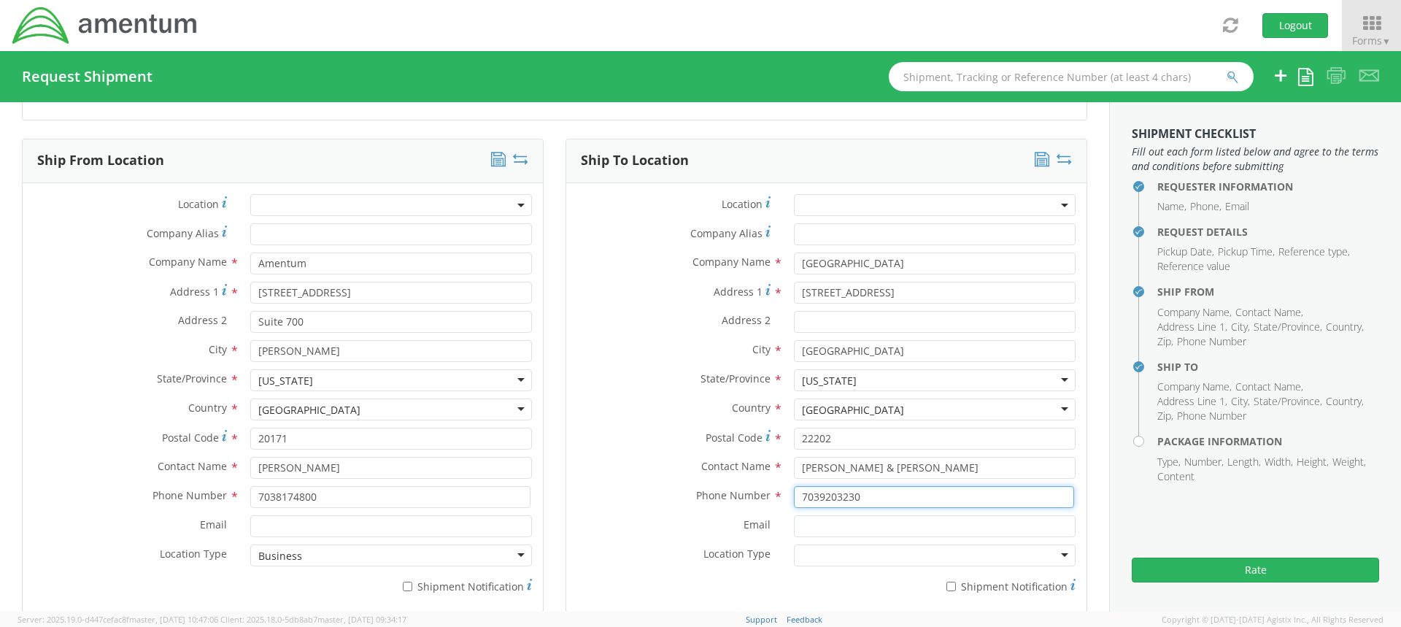
type input "7039203230"
click at [870, 531] on input "Email *" at bounding box center [935, 526] width 282 height 22
click at [838, 560] on div at bounding box center [935, 555] width 282 height 22
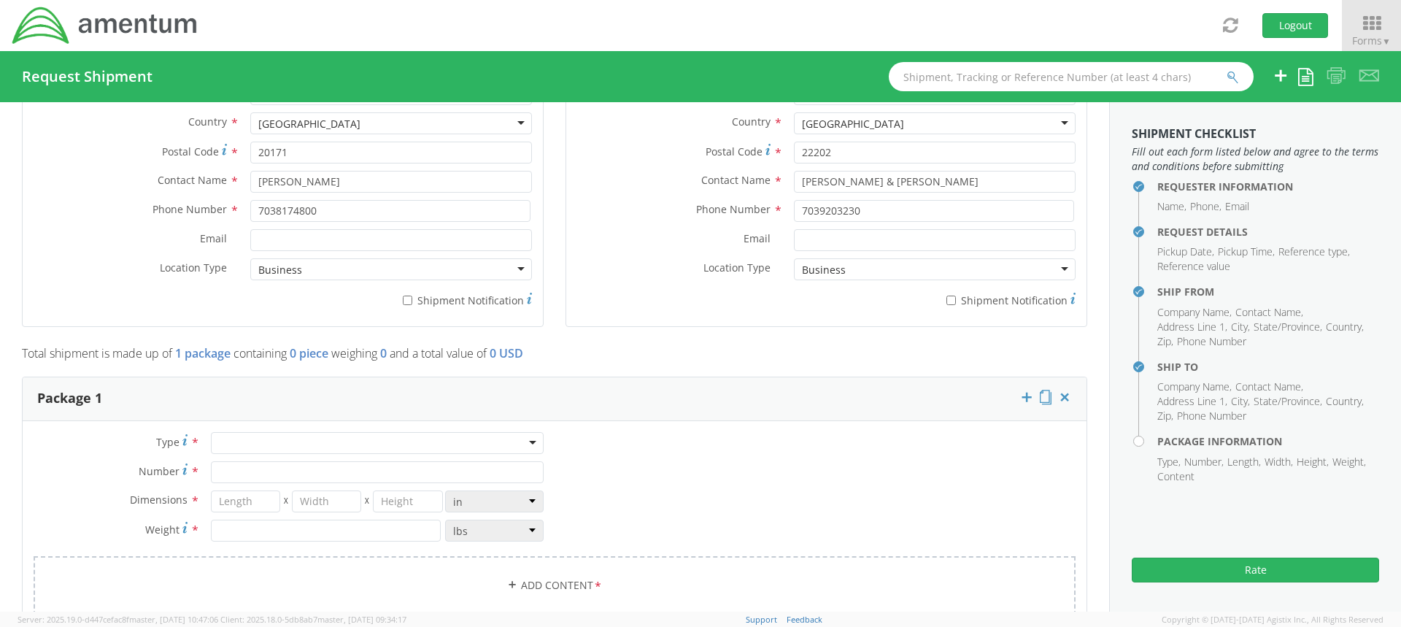
scroll to position [948, 0]
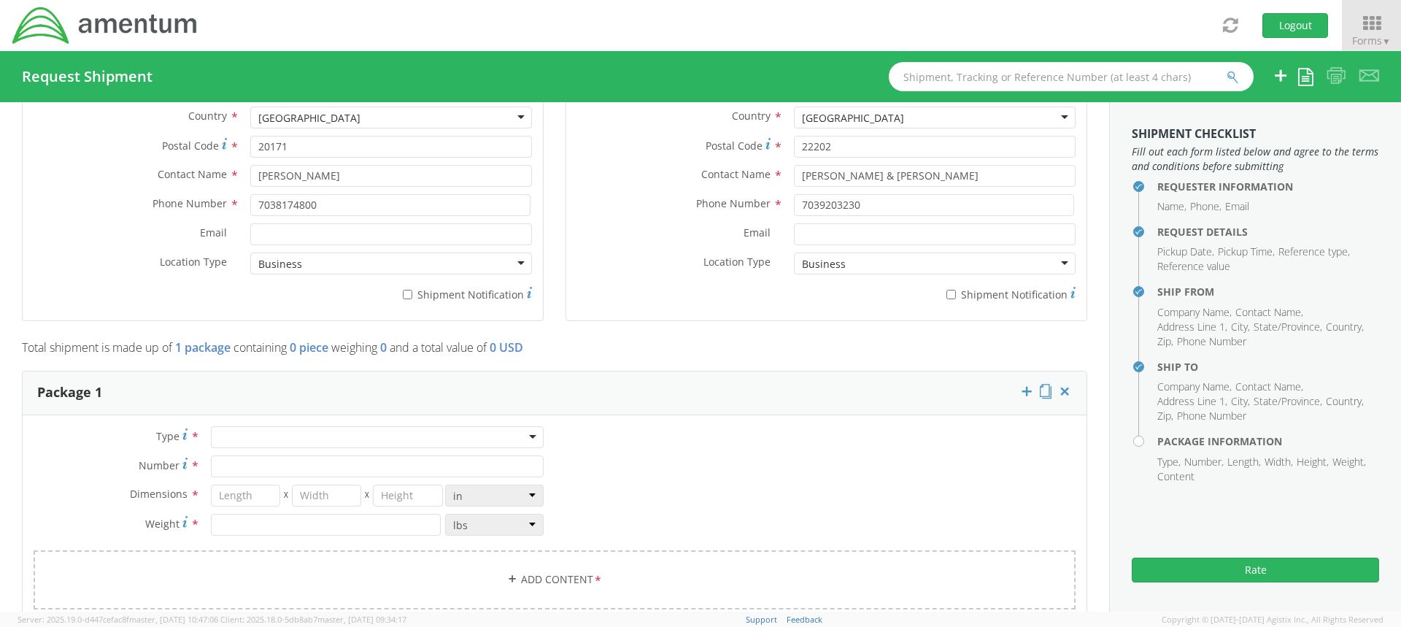
click at [329, 441] on div at bounding box center [377, 437] width 333 height 22
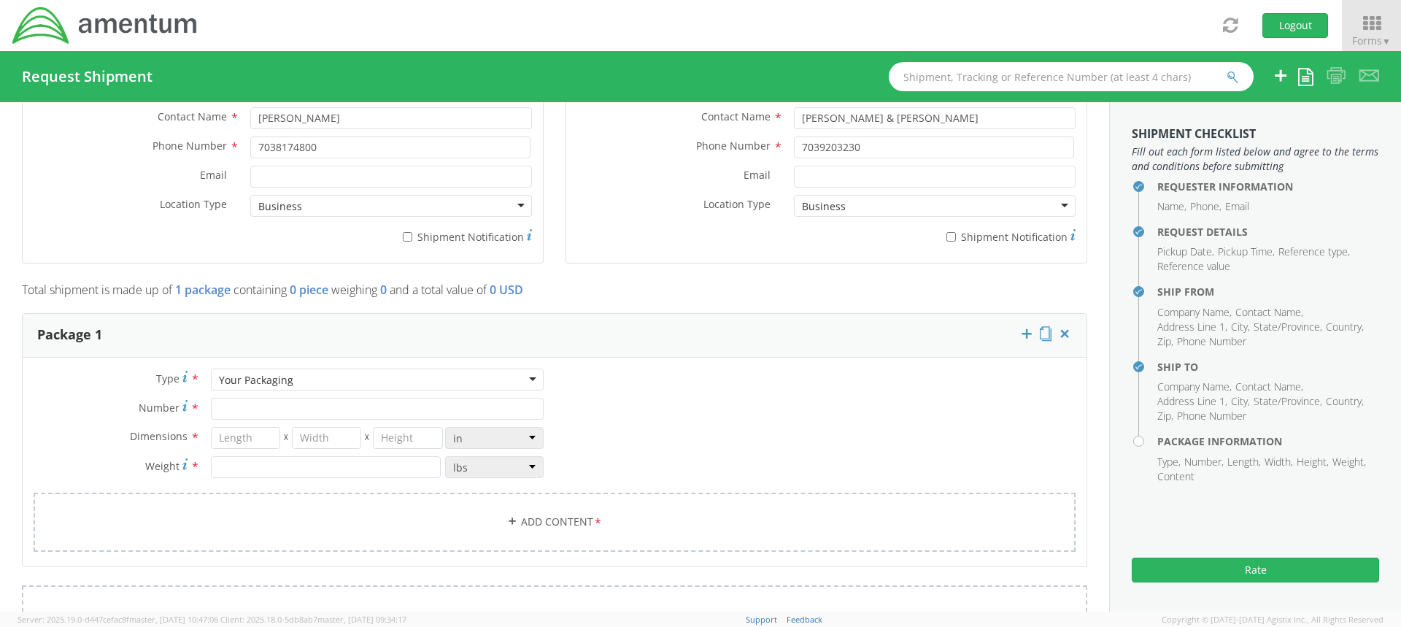
scroll to position [1094, 0]
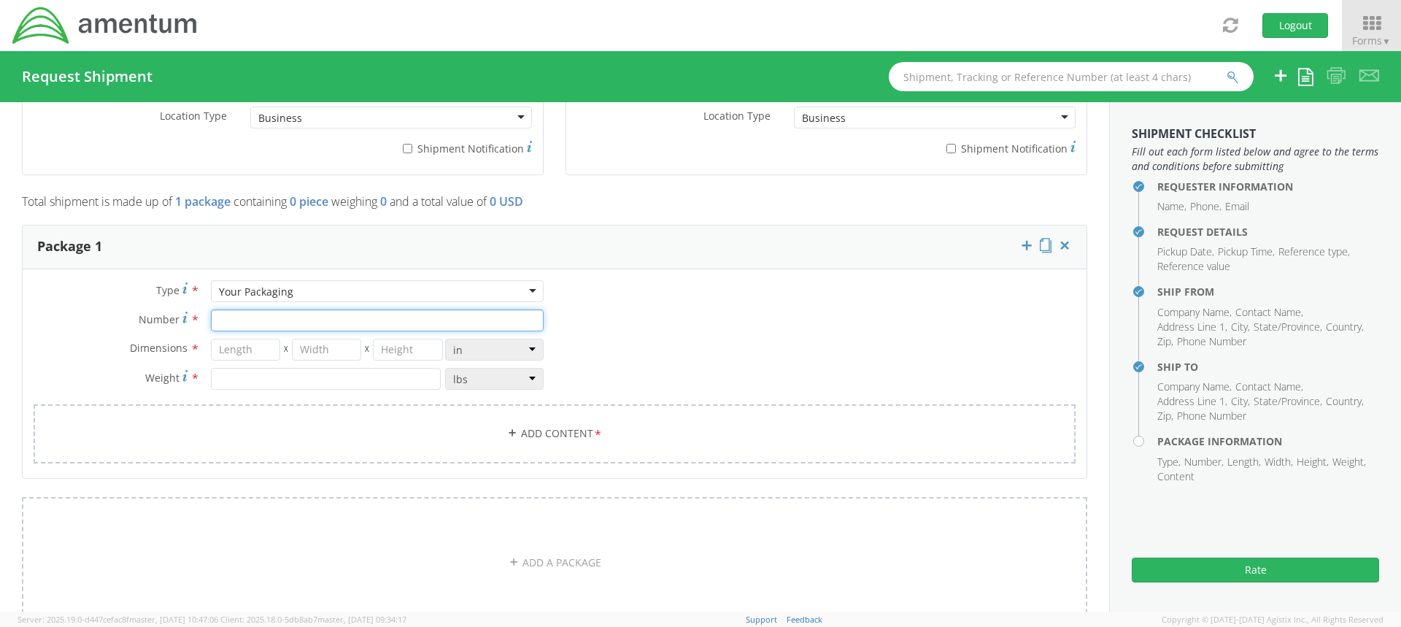
click at [242, 317] on input "Number *" at bounding box center [377, 320] width 333 height 22
type input "1"
click at [238, 354] on input "number" at bounding box center [245, 350] width 69 height 22
click at [295, 352] on input "number" at bounding box center [326, 350] width 69 height 22
drag, startPoint x: 240, startPoint y: 353, endPoint x: 196, endPoint y: 349, distance: 44.0
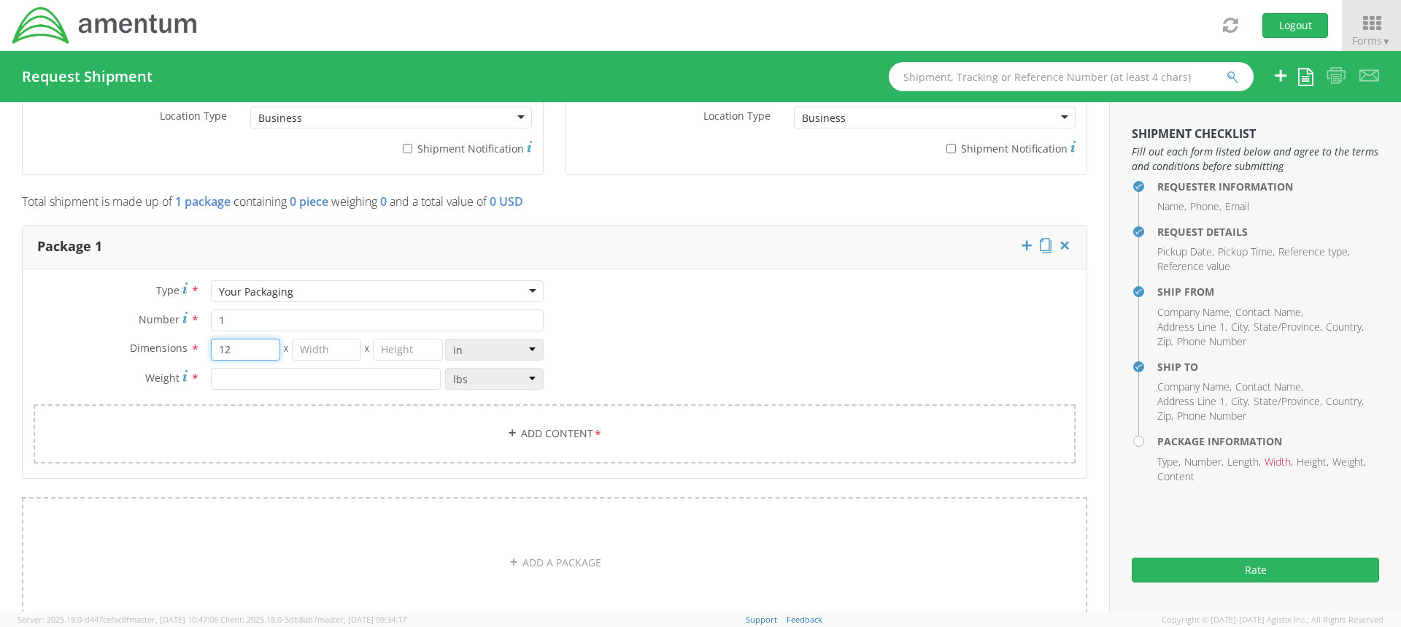
click at [196, 349] on div "Dimensions * 12 X X in cm ft" at bounding box center [289, 350] width 532 height 22
type input "14"
click at [312, 342] on input "number" at bounding box center [326, 350] width 69 height 22
type input "12"
click at [379, 352] on input "number" at bounding box center [407, 350] width 69 height 22
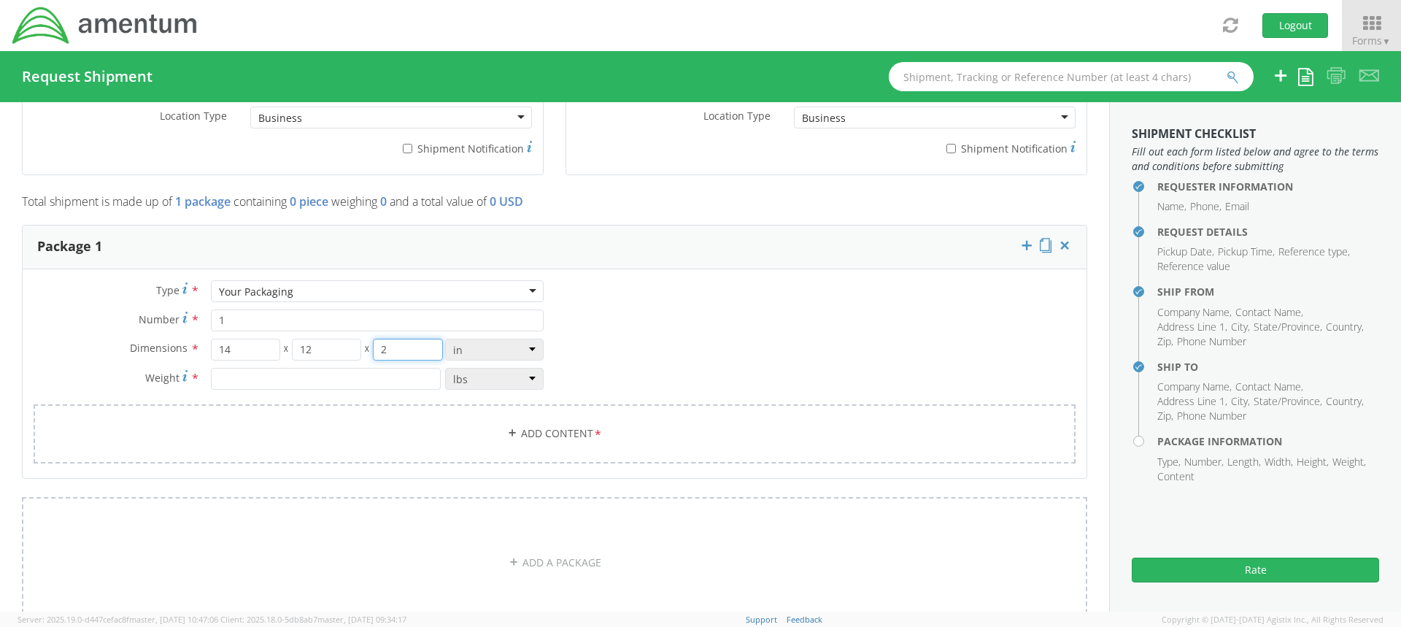
type input "2"
click at [325, 374] on input "number" at bounding box center [326, 379] width 230 height 22
type input "1"
click at [384, 423] on link "Add Content *" at bounding box center [555, 433] width 1042 height 59
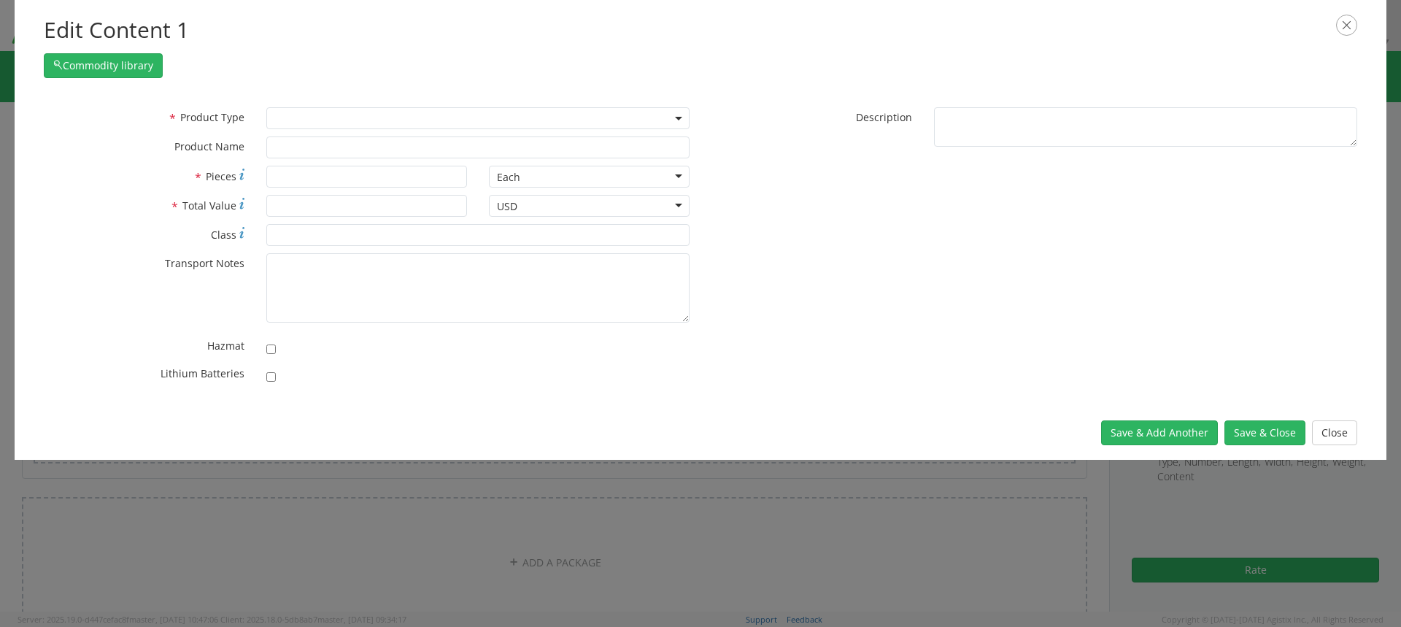
click at [290, 116] on span at bounding box center [477, 118] width 423 height 22
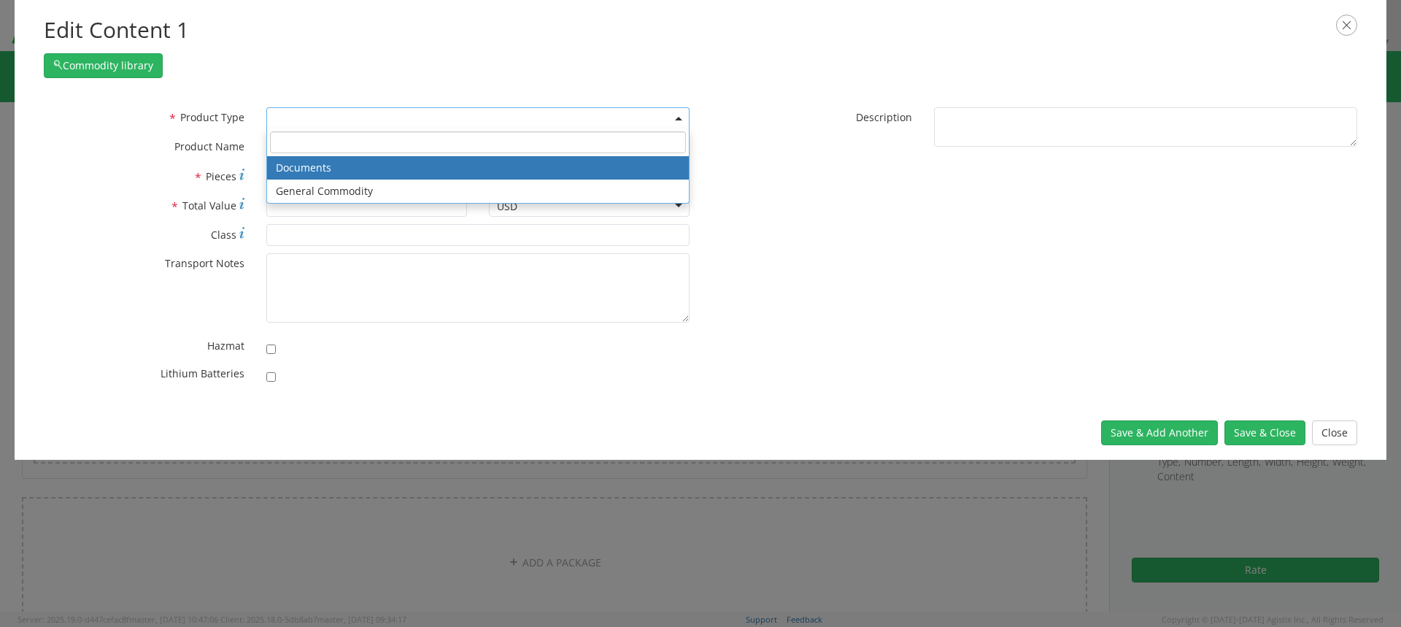
select select "DOCUMENT"
type input "Documents"
type input "1"
type textarea "Documents"
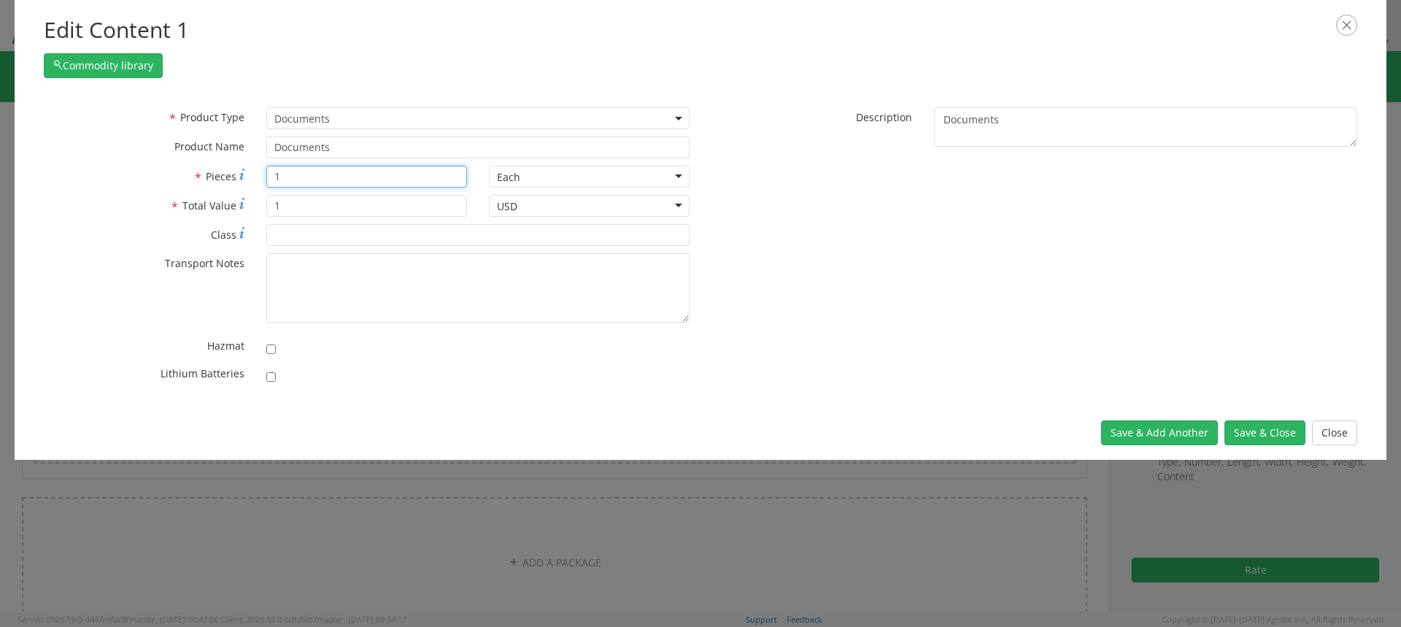
click at [333, 176] on input "1" at bounding box center [366, 177] width 201 height 22
click at [1274, 433] on button "Save & Close" at bounding box center [1264, 432] width 81 height 25
